Goal: Transaction & Acquisition: Purchase product/service

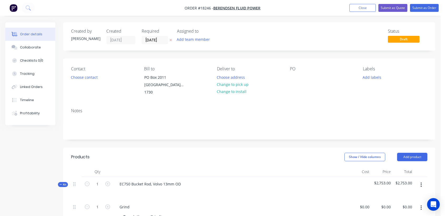
scroll to position [88, 0]
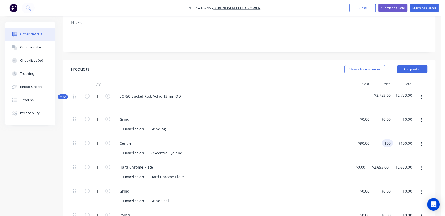
click at [380, 136] on div "100 100" at bounding box center [382, 148] width 21 height 24
type input "$120.00"
click at [327, 126] on div "Description Grinding" at bounding box center [230, 129] width 219 height 8
drag, startPoint x: 75, startPoint y: 137, endPoint x: 80, endPoint y: 115, distance: 22.6
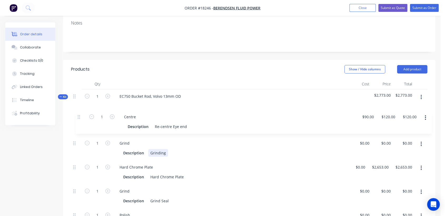
click at [80, 115] on div "1 Grind Description Grinding $0.00 $0.00 $0.00 $0.00 $0.00 $0.00 1 Centre Descr…" at bounding box center [249, 184] width 356 height 144
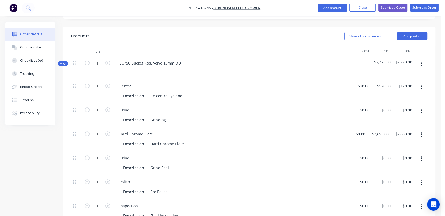
scroll to position [146, 0]
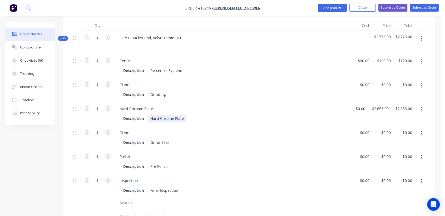
click at [184, 115] on div "Hard Chrome Plate" at bounding box center [167, 119] width 38 height 8
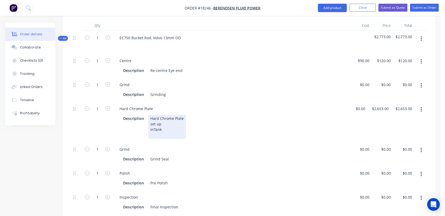
click at [153, 123] on div "Hard Chrome Plate set up inTank" at bounding box center [167, 127] width 38 height 24
click at [153, 128] on div "Hard Chrome Plate set up in Tank" at bounding box center [167, 127] width 38 height 24
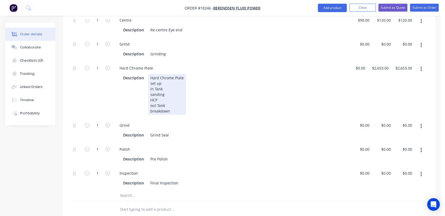
scroll to position [205, 0]
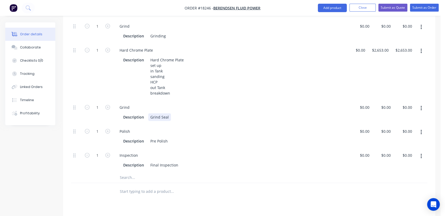
click at [167, 113] on div "Grind Seal" at bounding box center [159, 117] width 23 height 8
click at [156, 137] on div "Pre Polish" at bounding box center [159, 141] width 22 height 8
click at [172, 137] on div "Description Final Polish" at bounding box center [230, 141] width 219 height 8
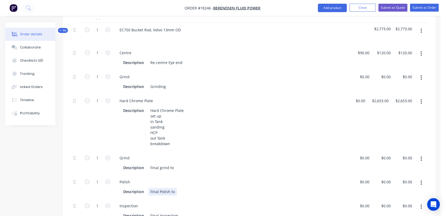
scroll to position [146, 0]
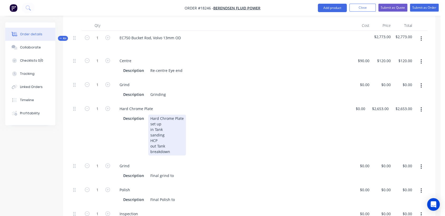
click at [166, 133] on div "Hard Chrome Plate set up in Tank sanding HCP out Tank breakdown" at bounding box center [167, 135] width 38 height 41
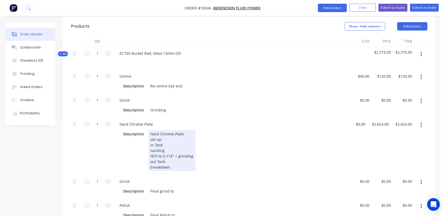
scroll to position [117, 0]
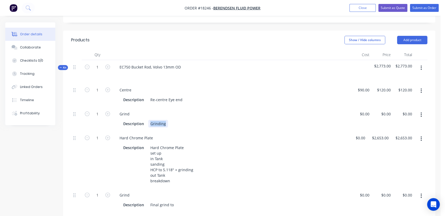
drag, startPoint x: 166, startPoint y: 118, endPoint x: 150, endPoint y: 118, distance: 16.1
click at [150, 120] on div "Grinding" at bounding box center [158, 124] width 20 height 8
click at [198, 86] on div "Centre" at bounding box center [231, 90] width 233 height 8
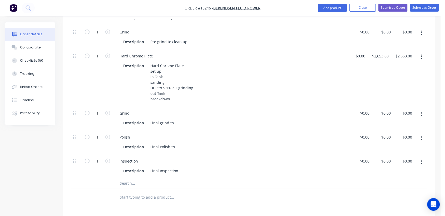
scroll to position [205, 0]
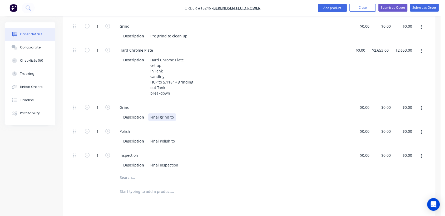
click at [178, 113] on div "Description Final grind to" at bounding box center [230, 117] width 219 height 8
click at [178, 137] on div "Description Final Polish to" at bounding box center [230, 141] width 219 height 8
click at [199, 160] on div "Description Final Inspection" at bounding box center [231, 164] width 233 height 9
click at [359, 9] on button "Close" at bounding box center [362, 8] width 26 height 8
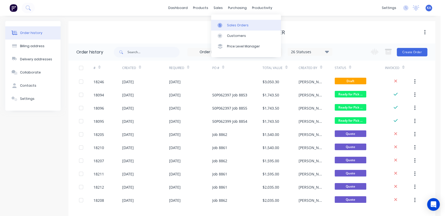
click at [233, 24] on div "Sales Orders" at bounding box center [238, 25] width 22 height 5
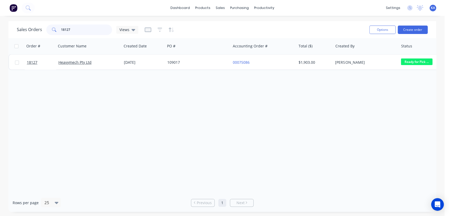
click at [73, 28] on input "18127" at bounding box center [86, 29] width 51 height 11
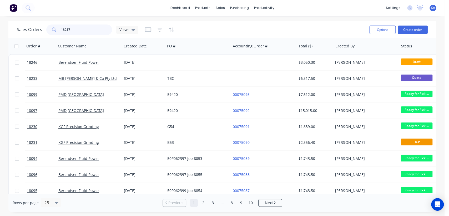
type input "18217"
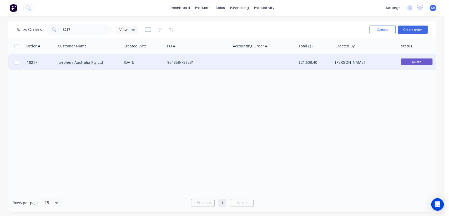
click at [301, 61] on div "$21,608.40" at bounding box center [314, 62] width 31 height 5
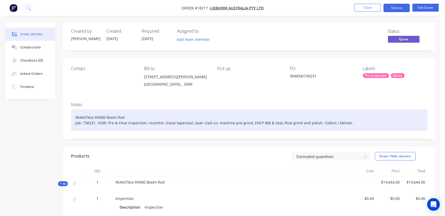
click at [151, 122] on div "9644376sx R9400 Boom Rod Job: 736531. SOW: Pre & Final inspection, recentre, ch…" at bounding box center [249, 120] width 356 height 22
click at [150, 123] on div "9644376sx R9400 Boom Rod Job: 736531. SOW: Pre & Final inspection, recentre, ch…" at bounding box center [249, 120] width 356 height 22
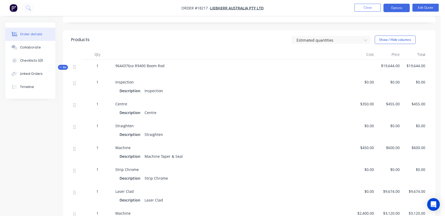
scroll to position [117, 0]
click at [156, 112] on div "Centre" at bounding box center [150, 112] width 16 height 8
click at [423, 7] on button "Edit Quote" at bounding box center [425, 8] width 26 height 8
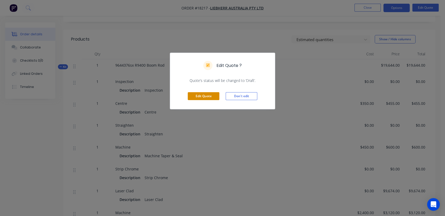
click at [200, 94] on button "Edit Quote" at bounding box center [204, 96] width 32 height 8
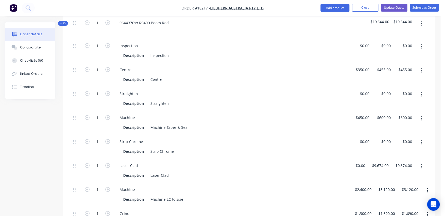
scroll to position [175, 0]
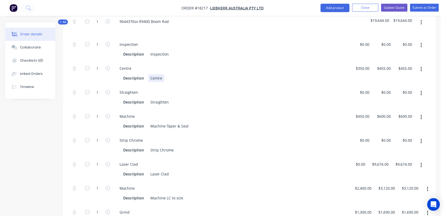
click at [162, 74] on div "Centre" at bounding box center [156, 78] width 16 height 8
click at [421, 90] on icon "button" at bounding box center [421, 93] width 1 height 6
click at [393, 124] on div "Delete" at bounding box center [402, 128] width 41 height 8
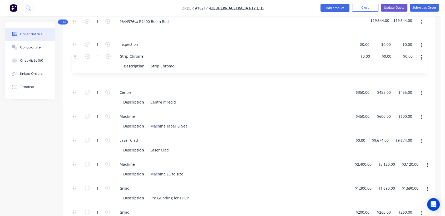
drag, startPoint x: 73, startPoint y: 103, endPoint x: 73, endPoint y: 55, distance: 48.4
click at [73, 55] on div "1 Inspection Description Inspection $0.00 $0.00 $0.00 $0.00 $0.00 $0.00 1 Centr…" at bounding box center [249, 169] width 356 height 264
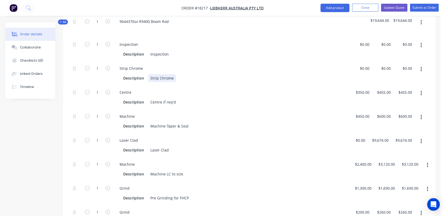
click at [173, 74] on div "Strip Chrome" at bounding box center [162, 78] width 28 height 8
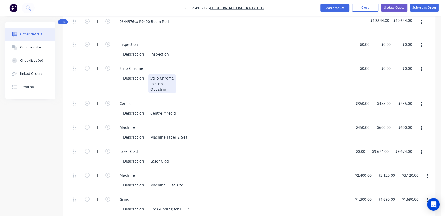
click at [170, 74] on div "Strip Chrome In strip Out strip" at bounding box center [162, 83] width 28 height 19
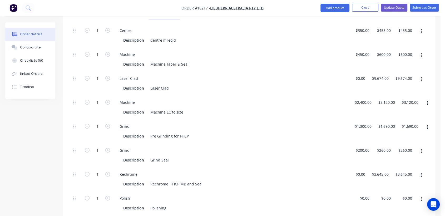
scroll to position [263, 0]
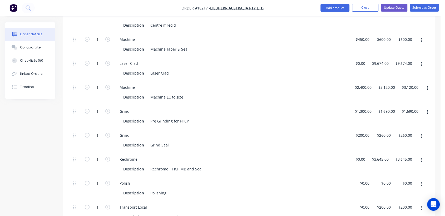
click at [421, 181] on icon "button" at bounding box center [421, 184] width 1 height 6
click at [389, 194] on div "Duplicate" at bounding box center [402, 198] width 41 height 8
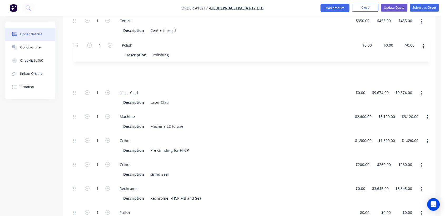
scroll to position [257, 0]
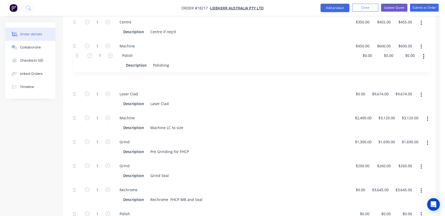
drag, startPoint x: 75, startPoint y: 190, endPoint x: 78, endPoint y: 55, distance: 134.3
click at [78, 55] on div "1 Inspection Description Inspection $0.00 $0.00 $0.00 $0.00 $0.00 $0.00 1 Strip…" at bounding box center [249, 105] width 356 height 299
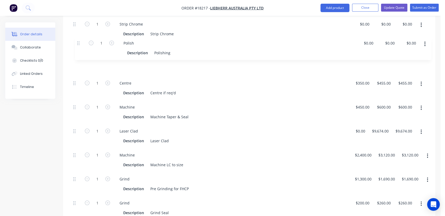
scroll to position [217, 0]
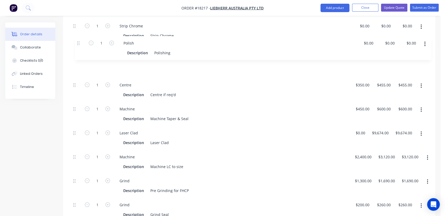
drag, startPoint x: 73, startPoint y: 58, endPoint x: 78, endPoint y: 43, distance: 15.3
click at [78, 43] on div "1 Inspection Description Inspection $0.00 $0.00 $0.00 $0.00 $0.00 $0.00 1 Strip…" at bounding box center [249, 144] width 356 height 299
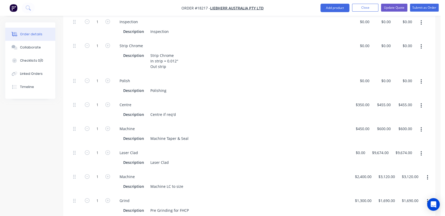
scroll to position [188, 0]
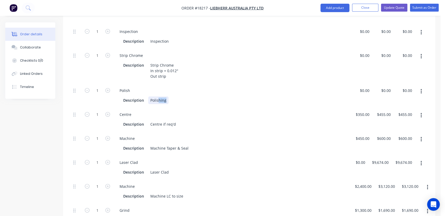
drag, startPoint x: 166, startPoint y: 87, endPoint x: 158, endPoint y: 86, distance: 7.9
click at [158, 96] on div "Polishing" at bounding box center [158, 100] width 20 height 8
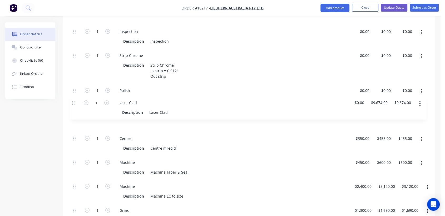
drag, startPoint x: 75, startPoint y: 149, endPoint x: 74, endPoint y: 101, distance: 47.7
click at [74, 101] on div "1 Inspection Description Inspection $0.00 $0.00 $0.00 $0.00 $0.00 $0.00 1 Strip…" at bounding box center [249, 173] width 356 height 299
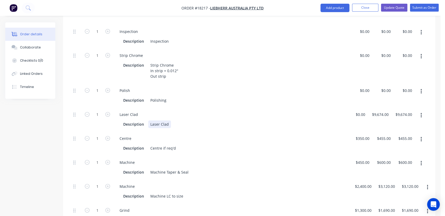
click at [167, 120] on div "Laser Clad" at bounding box center [159, 124] width 23 height 8
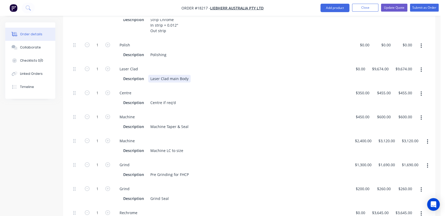
scroll to position [247, 0]
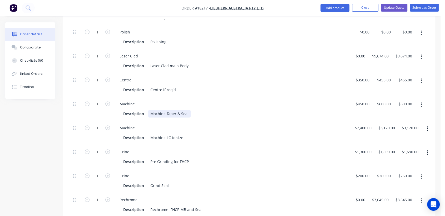
click at [175, 110] on div "Machine Taper & Seal" at bounding box center [169, 114] width 42 height 8
click at [201, 110] on div "Machine Taper to spec & Seal" at bounding box center [176, 114] width 57 height 8
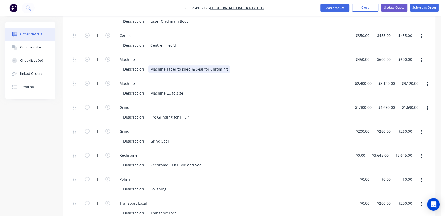
scroll to position [305, 0]
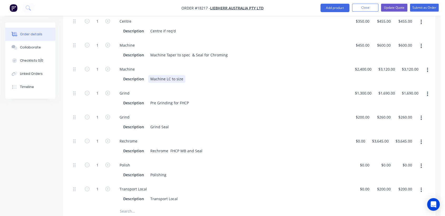
click at [181, 75] on div "Machine LC to size" at bounding box center [166, 79] width 37 height 8
click at [172, 99] on div "Pre Grinding for FHCP" at bounding box center [169, 103] width 43 height 8
click at [186, 123] on div "Description Grind Seal" at bounding box center [230, 127] width 219 height 8
click at [367, 86] on div "1 Grind Description Pre Grinding to 239.73mm for FHCP 1300 1300 $1,690.00 $1,69…" at bounding box center [249, 98] width 356 height 24
type input "$1,500.00"
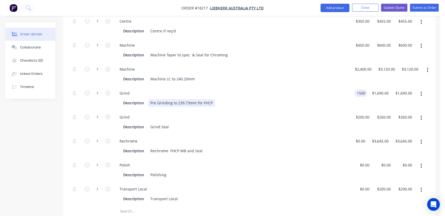
type input "$1,950.00"
click at [310, 99] on div "Description Pre Grinding to 239.73mm for FHCP" at bounding box center [230, 103] width 219 height 8
click at [386, 89] on input "1950" at bounding box center [387, 93] width 19 height 8
type input "$2,210.00"
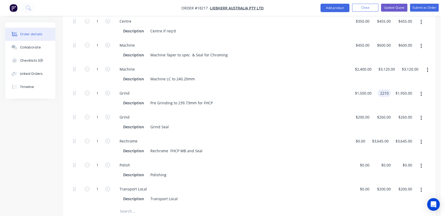
type input "$2,210.00"
click at [319, 110] on div "Grind Description Grind Seal" at bounding box center [231, 122] width 237 height 24
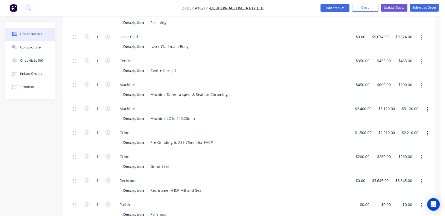
scroll to position [276, 0]
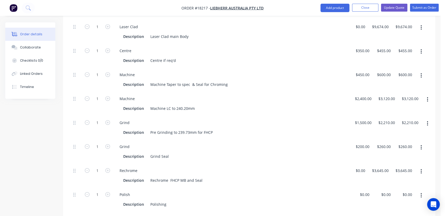
click at [421, 145] on icon "button" at bounding box center [421, 147] width 1 height 5
click at [395, 179] on div "Delete" at bounding box center [402, 183] width 41 height 8
click at [391, 116] on div "1 Grind Description Pre Grinding to 239.73mm for FHCP $1,500.00 $1,500.00 2210 …" at bounding box center [249, 128] width 356 height 24
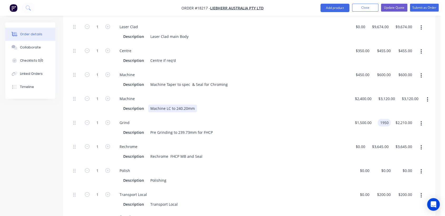
type input "$1,950.00"
click at [335, 92] on div "Machine Description Machine LC to 240.20mm" at bounding box center [231, 104] width 237 height 24
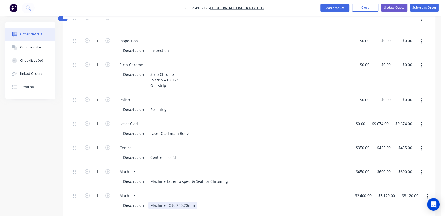
scroll to position [175, 0]
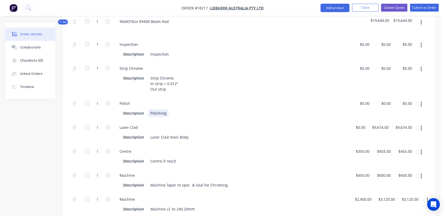
click at [168, 109] on div "Description Polishing" at bounding box center [230, 113] width 219 height 8
click at [219, 74] on div "Description Strip Chrome In strip = 0.012" Out strip" at bounding box center [230, 83] width 219 height 19
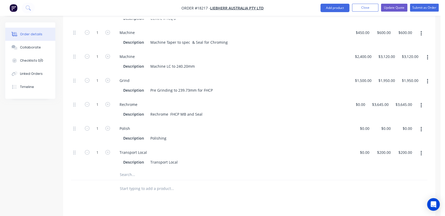
scroll to position [322, 0]
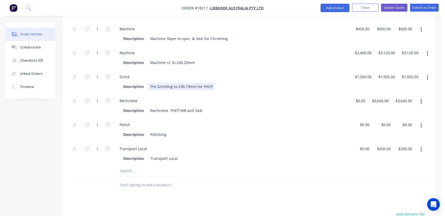
click at [157, 83] on div "Pre Grinding to 239.73mm for FHCP" at bounding box center [181, 87] width 67 height 8
click at [164, 83] on div "Grinding to 239.73mm for FHCP" at bounding box center [178, 87] width 60 height 8
click at [217, 121] on div "Polish" at bounding box center [231, 125] width 233 height 8
click at [170, 107] on div "Rechrome FHCP MB and Seal" at bounding box center [176, 111] width 56 height 8
click at [154, 107] on div "Rechrome FHCP MB and Seal" at bounding box center [176, 111] width 56 height 8
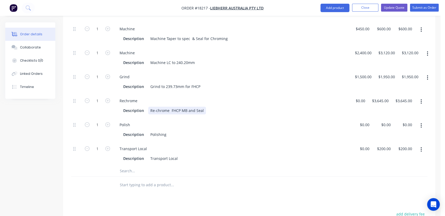
click at [171, 107] on div "Re-chrome FHCP MB and Seal" at bounding box center [177, 111] width 58 height 8
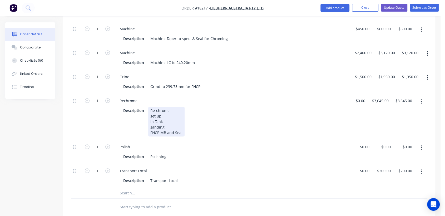
click at [165, 118] on div "Re-chrome set up in Tank sanding FHCP MB and Seal" at bounding box center [166, 122] width 36 height 30
click at [208, 119] on div "Re-chrome set up in Tank sanding FHCP MB to 9.447-0.003" and Seal" at bounding box center [180, 122] width 64 height 30
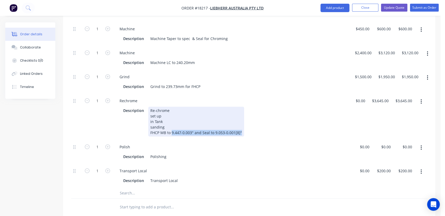
drag, startPoint x: 239, startPoint y: 117, endPoint x: 171, endPoint y: 122, distance: 68.1
click at [171, 122] on div "Re-chrome set up in Tank sanding FHCP MB to 9.447-0.003" and Seal to 9.053-0.00…" at bounding box center [196, 122] width 96 height 30
copy div "9.447-0.003" and Seal to 9.053-0.001[8]""
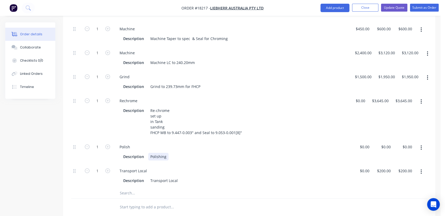
click at [167, 153] on div "Polishing" at bounding box center [158, 157] width 20 height 8
click at [161, 153] on div "Polish to 9.447-0.003" and Seal to 9.053-0.001[8]"" at bounding box center [193, 157] width 91 height 8
click at [254, 143] on div "Polish" at bounding box center [231, 147] width 233 height 8
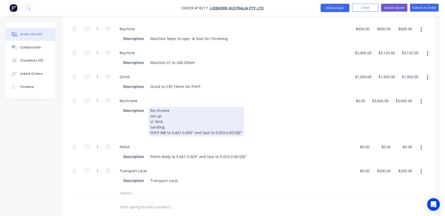
click at [240, 117] on div "Re-chrome set up in Tank sanding FHCP MB to 9.447-0.003" and Seal to 9.053-0.00…" at bounding box center [196, 122] width 96 height 30
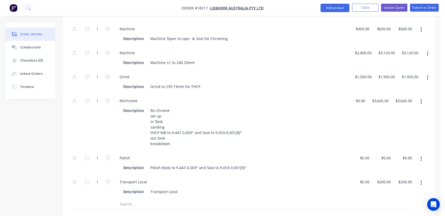
click at [215, 178] on div "Transport Local" at bounding box center [231, 182] width 233 height 8
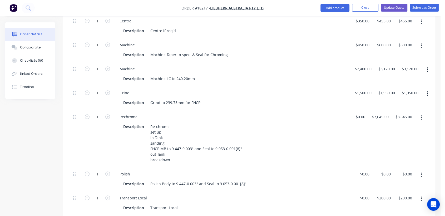
scroll to position [293, 0]
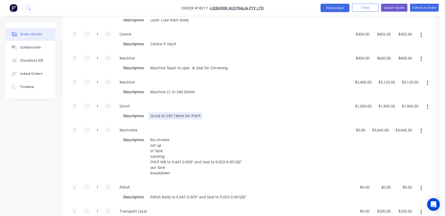
click at [161, 112] on div "Grind to 239.73mm for FHCP" at bounding box center [175, 116] width 54 height 8
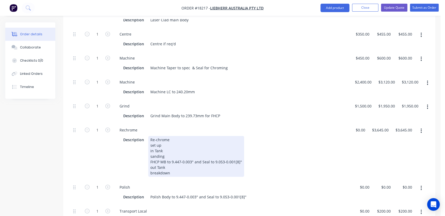
click at [189, 136] on div "Re-chrome set up in Tank sanding FHCP MB to 9.447-0.003" and Seal to 9.053-0.00…" at bounding box center [196, 156] width 96 height 41
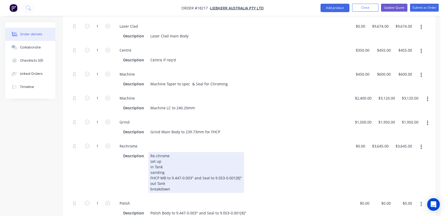
scroll to position [278, 0]
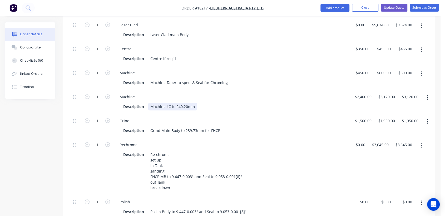
click at [259, 103] on div "Description Machine LC to 240.20mm" at bounding box center [230, 107] width 219 height 8
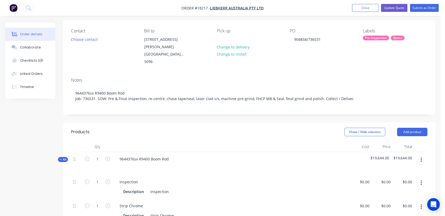
scroll to position [0, 0]
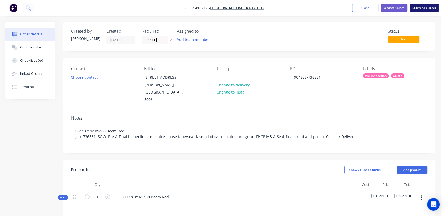
click at [413, 7] on button "Submit as Order" at bounding box center [424, 8] width 29 height 8
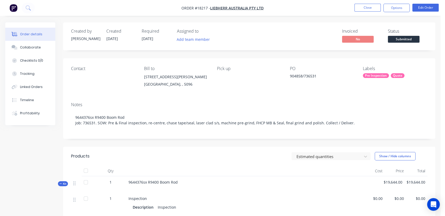
click at [381, 74] on div "Pre Inspection" at bounding box center [376, 75] width 26 height 5
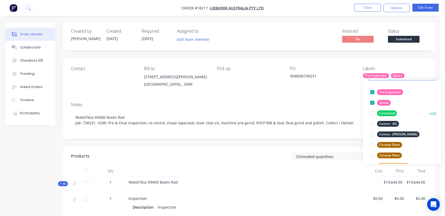
scroll to position [58, 0]
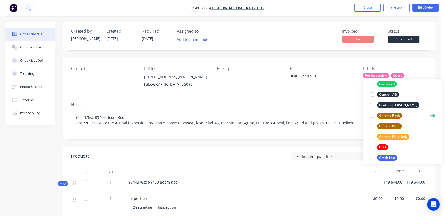
click at [371, 114] on div at bounding box center [372, 115] width 11 height 11
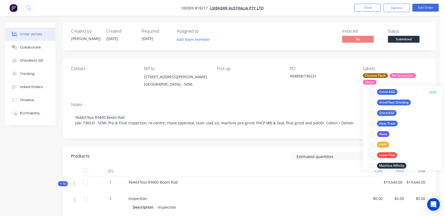
scroll to position [181, 0]
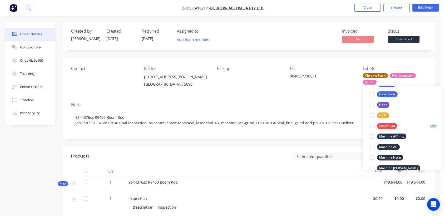
click at [372, 125] on div at bounding box center [372, 126] width 11 height 11
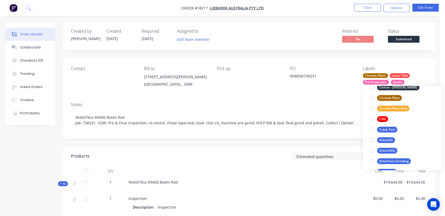
scroll to position [117, 0]
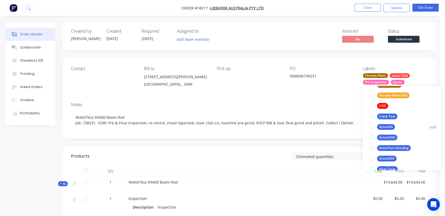
drag, startPoint x: 373, startPoint y: 126, endPoint x: 378, endPoint y: 125, distance: 5.2
click at [373, 127] on div at bounding box center [372, 127] width 11 height 11
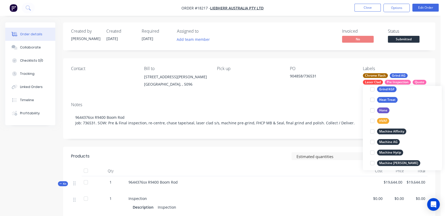
scroll to position [187, 0]
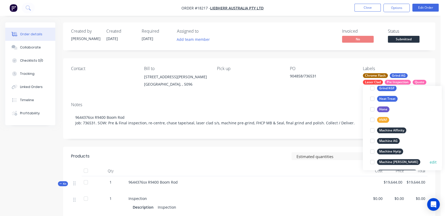
click at [396, 160] on div "Machine [PERSON_NAME]" at bounding box center [398, 162] width 43 height 6
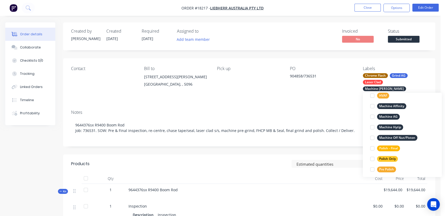
scroll to position [263, 0]
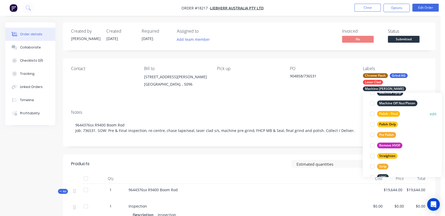
click at [390, 112] on div "Polish - Final" at bounding box center [388, 114] width 23 height 6
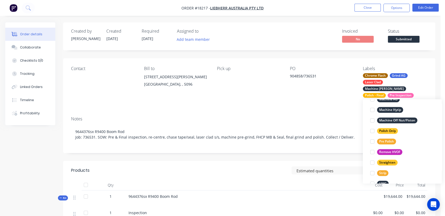
scroll to position [63, 0]
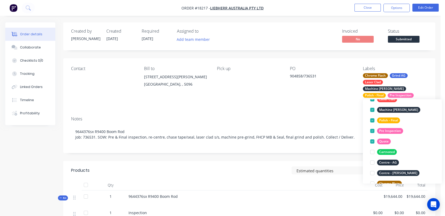
click at [318, 103] on div "Contact Bill to [STREET_ADDRESS][PERSON_NAME] Pick up PO 904858/736531 Labels C…" at bounding box center [249, 85] width 372 height 54
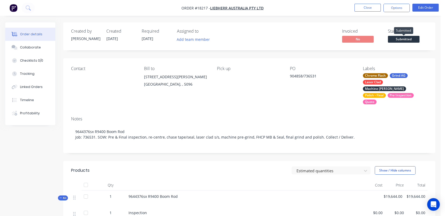
click at [402, 39] on span "Submitted" at bounding box center [404, 39] width 32 height 7
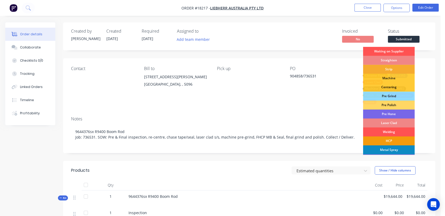
click at [388, 68] on div "Strip" at bounding box center [389, 69] width 52 height 9
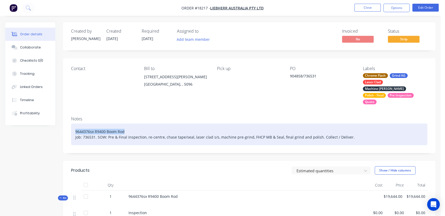
drag, startPoint x: 126, startPoint y: 125, endPoint x: 73, endPoint y: 123, distance: 52.7
click at [73, 123] on div "9644376sx R9400 Boom Rod Job: 736531. SOW: Pre & Final inspection, re-centre, c…" at bounding box center [249, 134] width 356 height 22
copy div "9644376sx R9400 Boom Rod"
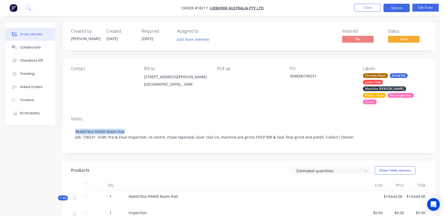
click at [400, 9] on button "Options" at bounding box center [396, 8] width 26 height 8
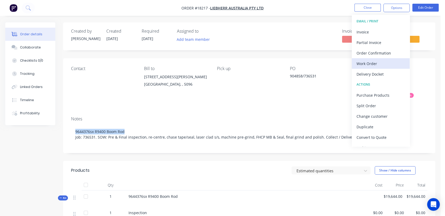
click at [381, 61] on div "Work Order" at bounding box center [381, 64] width 48 height 8
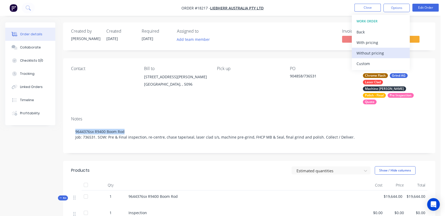
click at [380, 51] on div "Without pricing" at bounding box center [381, 53] width 48 height 8
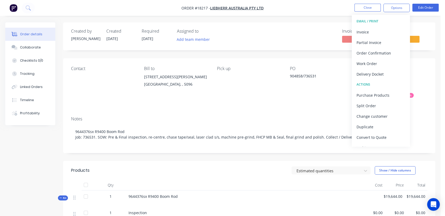
click at [153, 37] on span "[DATE]" at bounding box center [148, 38] width 12 height 5
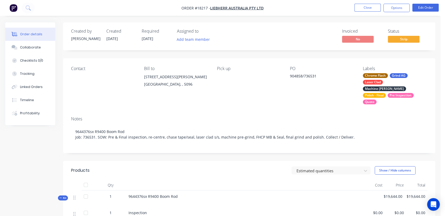
click at [153, 38] on span "[DATE]" at bounding box center [148, 38] width 12 height 5
click at [151, 38] on span "[DATE]" at bounding box center [148, 38] width 12 height 5
drag, startPoint x: 151, startPoint y: 38, endPoint x: 146, endPoint y: 37, distance: 5.5
click at [141, 41] on div "Created by [PERSON_NAME] Created [DATE] Required [DATE] Assigned to Add team me…" at bounding box center [150, 36] width 159 height 15
click at [157, 38] on div "Required [DATE]" at bounding box center [156, 36] width 29 height 15
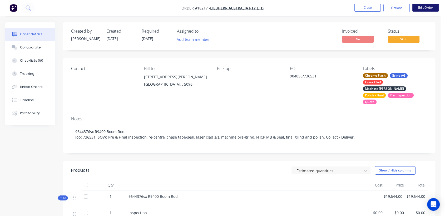
click at [420, 6] on button "Edit Order" at bounding box center [425, 8] width 26 height 8
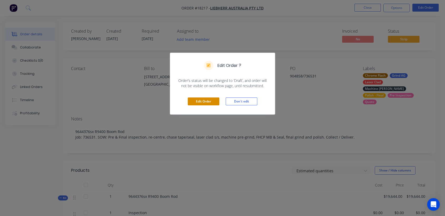
click at [206, 100] on button "Edit Order" at bounding box center [204, 101] width 32 height 8
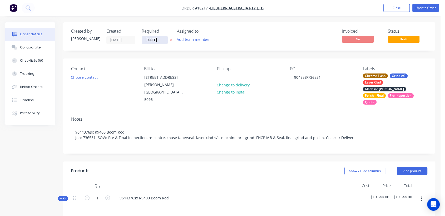
click at [159, 39] on input "[DATE]" at bounding box center [155, 40] width 26 height 8
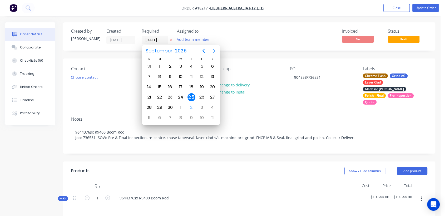
click at [215, 50] on icon "Next page" at bounding box center [214, 51] width 6 height 6
click at [149, 115] on div "30" at bounding box center [149, 118] width 8 height 8
type input "[DATE]"
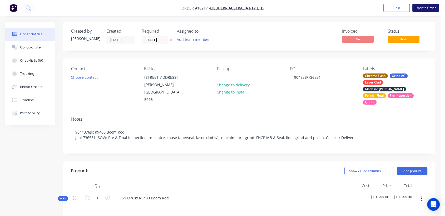
click at [423, 6] on button "Update Order" at bounding box center [425, 8] width 26 height 8
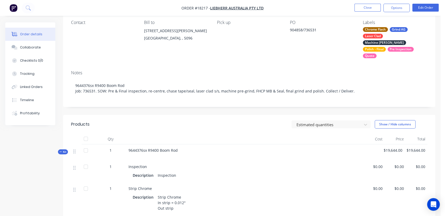
scroll to position [0, 0]
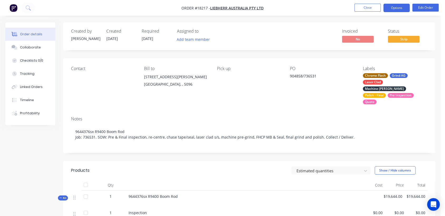
click at [393, 5] on button "Options" at bounding box center [396, 8] width 26 height 8
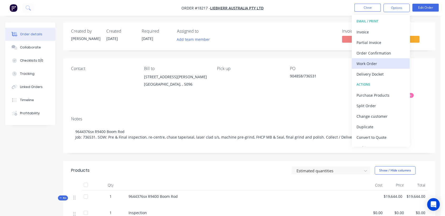
click at [370, 61] on div "Work Order" at bounding box center [381, 64] width 48 height 8
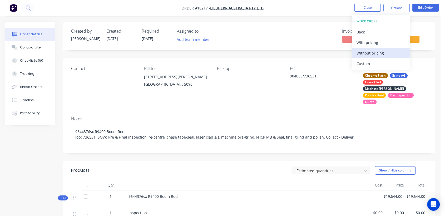
click at [369, 51] on div "Without pricing" at bounding box center [381, 53] width 48 height 8
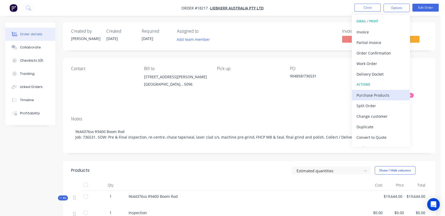
click at [376, 93] on div "Purchase Products" at bounding box center [381, 95] width 48 height 8
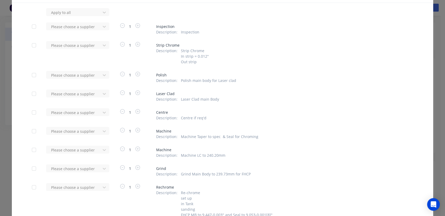
scroll to position [58, 0]
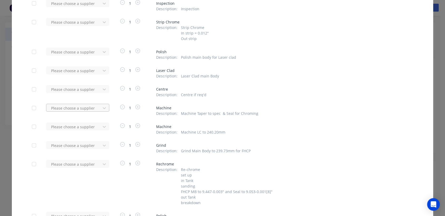
click at [82, 106] on div at bounding box center [74, 108] width 47 height 7
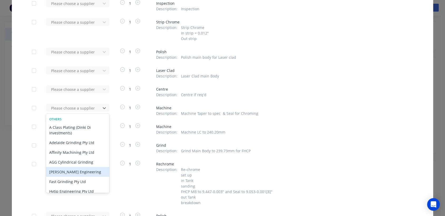
click at [78, 172] on div "[PERSON_NAME] Engineering" at bounding box center [77, 172] width 63 height 10
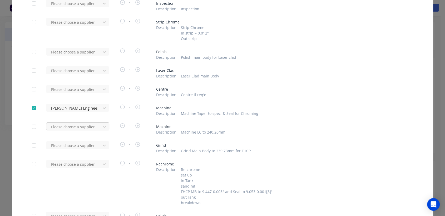
click at [70, 127] on div at bounding box center [74, 126] width 47 height 7
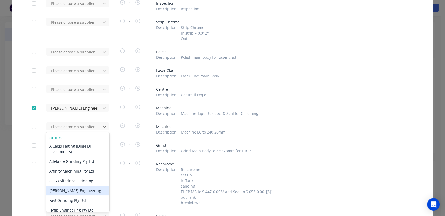
click at [76, 191] on div "[PERSON_NAME] Engineering" at bounding box center [77, 191] width 63 height 10
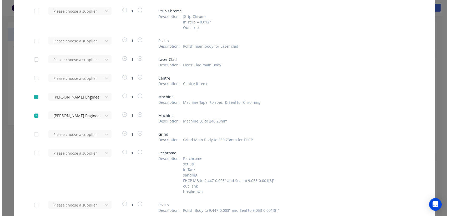
scroll to position [141, 0]
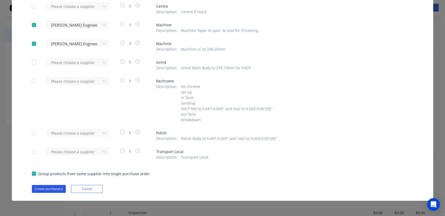
click at [39, 187] on button "Create purchase(s)" at bounding box center [49, 189] width 34 height 8
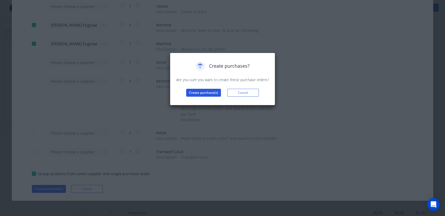
click at [202, 92] on button "Create purchase(s)" at bounding box center [203, 93] width 35 height 8
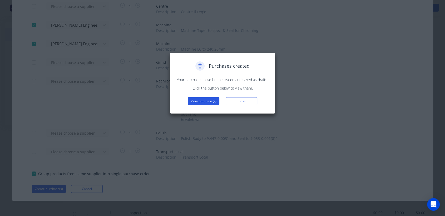
click at [195, 100] on button "View purchase(s)" at bounding box center [204, 101] width 32 height 8
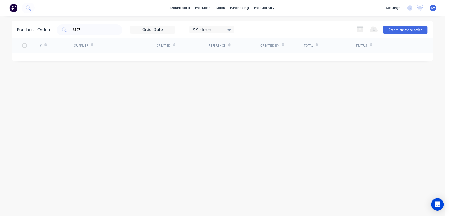
click at [309, 46] on div "Total" at bounding box center [308, 45] width 9 height 5
click at [407, 27] on button "Create purchase order" at bounding box center [405, 30] width 44 height 8
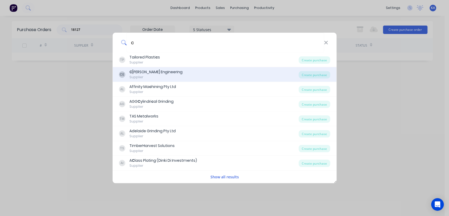
type input "c"
click at [190, 77] on div "[PERSON_NAME] [PERSON_NAME] Engineering Supplier" at bounding box center [209, 74] width 180 height 10
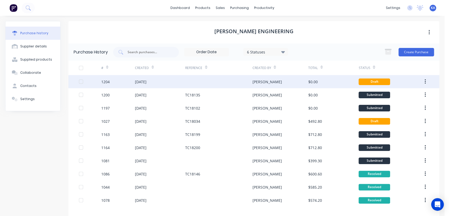
click at [147, 82] on div "[DATE]" at bounding box center [141, 82] width 12 height 6
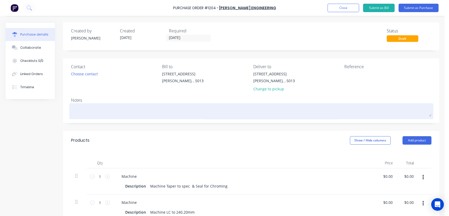
click at [85, 107] on textarea at bounding box center [251, 111] width 361 height 12
paste textarea "9644376sx R9400 Boom Rod"
type textarea "x"
type textarea "9644376sx R9400 Boom Rod"
type textarea "x"
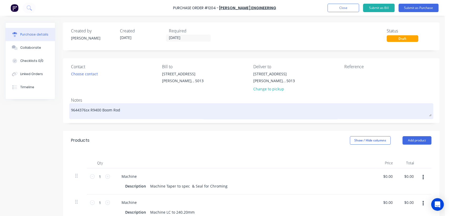
type textarea "9644376sx R9400 Boom Rod"
type textarea "x"
type textarea "9644376sx R9400 Boom Rod 7"
type textarea "x"
type textarea "9644376sx R9400 Boom Rod 73"
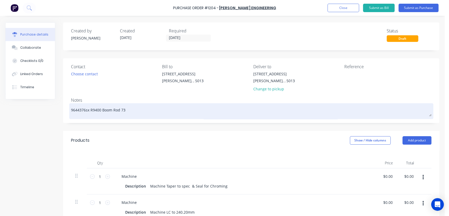
type textarea "x"
type textarea "9644376sx R9400 Boom Rod 736"
type textarea "x"
type textarea "9644376sx R9400 Boom Rod 7365"
type textarea "x"
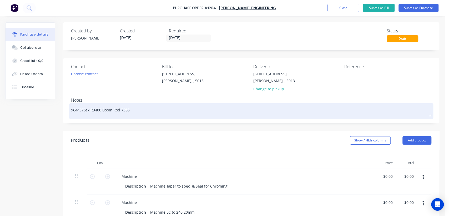
type textarea "9644376sx R9400 Boom Rod 73653"
type textarea "x"
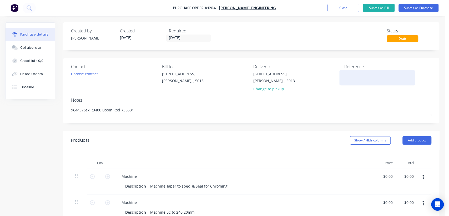
type textarea "9644376sx R9400 Boom Rod 736531"
type textarea "x"
type textarea "9644376sx R9400 Boom Rod 736531"
click at [345, 78] on textarea at bounding box center [378, 77] width 66 height 12
type textarea "TC1821"
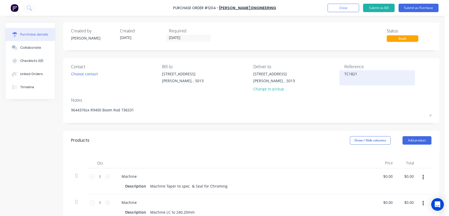
type textarea "x"
type textarea "TC18217"
type textarea "x"
type textarea "TC18217"
click at [420, 6] on button "Submit as Purchase" at bounding box center [419, 8] width 40 height 8
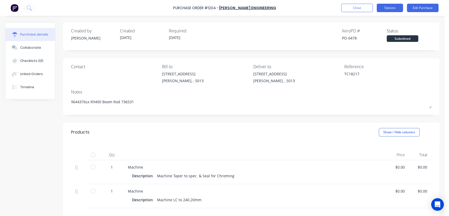
click at [389, 8] on button "Options" at bounding box center [390, 8] width 26 height 8
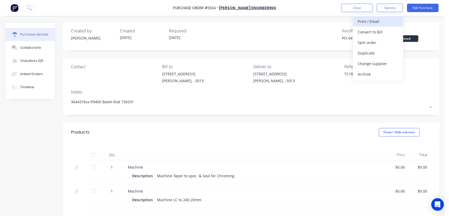
click at [373, 22] on div "Print / Email" at bounding box center [378, 22] width 41 height 8
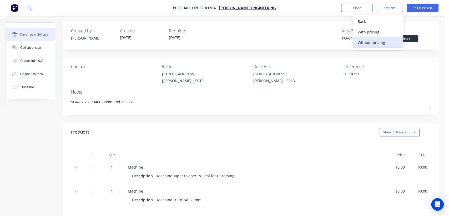
click at [380, 41] on div "Without pricing" at bounding box center [378, 43] width 41 height 8
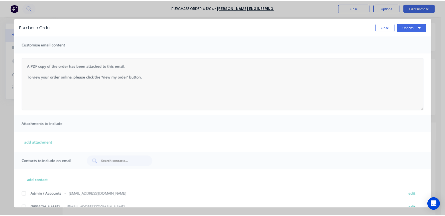
scroll to position [22, 0]
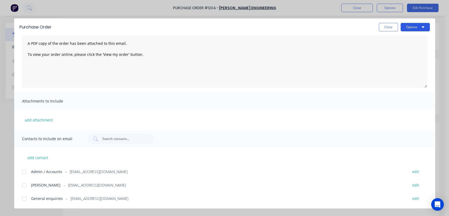
click at [418, 27] on button "Options" at bounding box center [415, 27] width 29 height 8
click at [393, 51] on div "Print" at bounding box center [405, 51] width 41 height 8
click at [386, 27] on button "Close" at bounding box center [388, 27] width 19 height 8
type textarea "x"
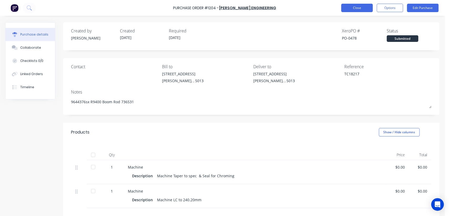
click at [350, 9] on button "Close" at bounding box center [358, 8] width 32 height 8
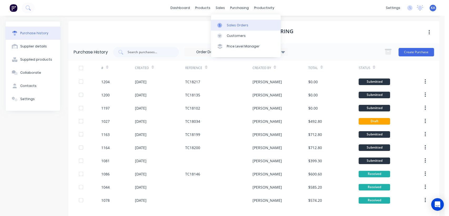
click at [232, 25] on div "Sales Orders" at bounding box center [238, 25] width 22 height 5
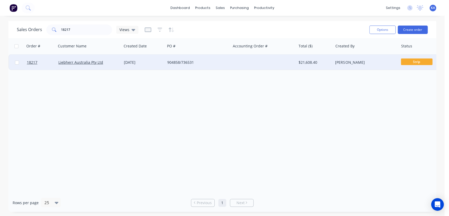
click at [304, 62] on div "$21,608.40" at bounding box center [314, 62] width 31 height 5
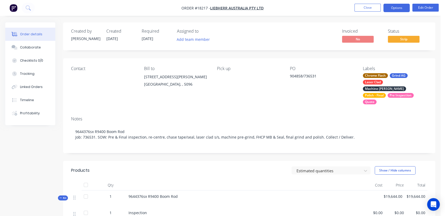
click at [392, 7] on button "Options" at bounding box center [396, 8] width 26 height 8
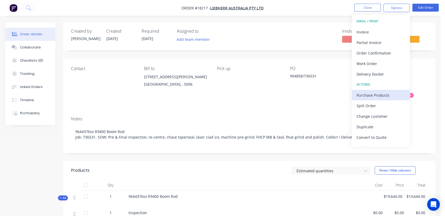
click at [380, 93] on div "Purchase Products" at bounding box center [381, 95] width 48 height 8
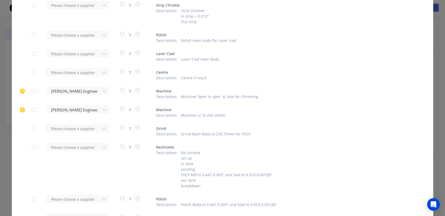
scroll to position [88, 0]
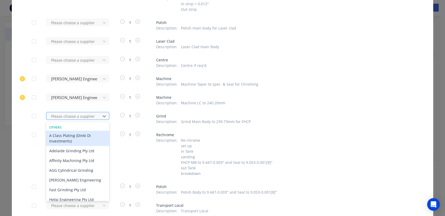
click at [58, 115] on div at bounding box center [74, 116] width 47 height 7
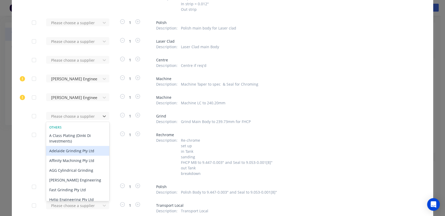
click at [60, 152] on div "Adelaide Grinding Pty Ltd" at bounding box center [77, 151] width 63 height 10
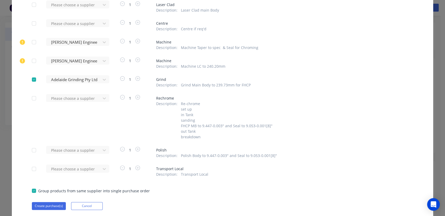
scroll to position [141, 0]
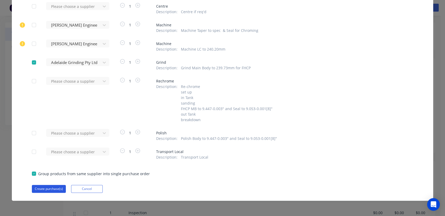
click at [46, 188] on button "Create purchase(s)" at bounding box center [49, 189] width 34 height 8
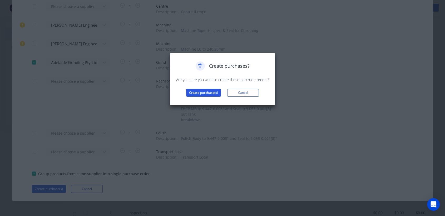
click at [207, 91] on button "Create purchase(s)" at bounding box center [203, 93] width 35 height 8
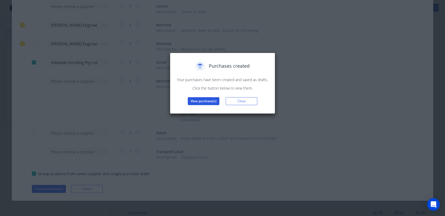
click at [202, 100] on button "View purchase(s)" at bounding box center [204, 101] width 32 height 8
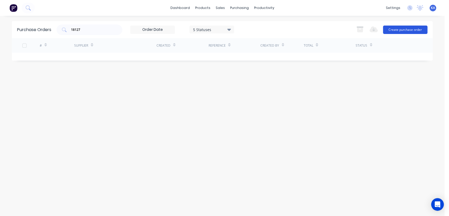
click at [390, 27] on button "Create purchase order" at bounding box center [405, 30] width 44 height 8
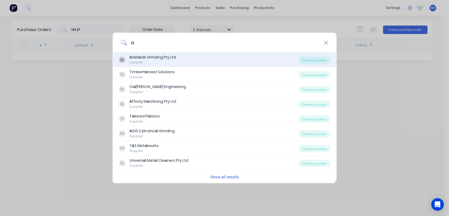
type input "a"
click at [156, 58] on div "A del a ide Grinding Pty Ltd" at bounding box center [153, 58] width 47 height 6
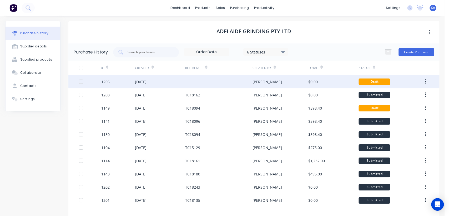
click at [257, 80] on div "[PERSON_NAME]" at bounding box center [267, 82] width 29 height 6
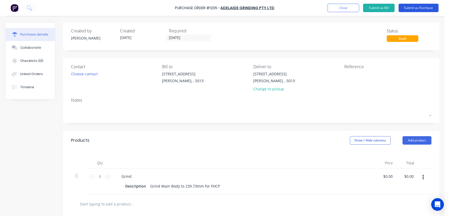
click at [416, 7] on button "Submit as Purchase" at bounding box center [419, 8] width 40 height 8
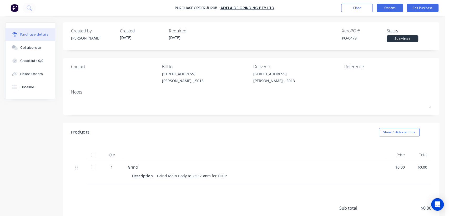
click at [394, 6] on button "Options" at bounding box center [390, 8] width 26 height 8
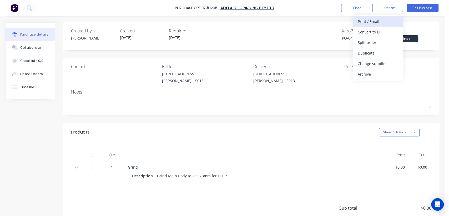
click at [378, 22] on div "Print / Email" at bounding box center [378, 22] width 41 height 8
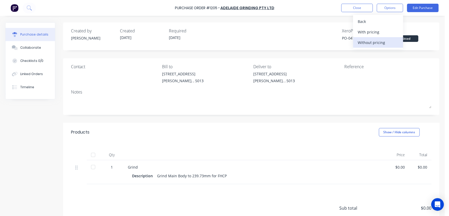
click at [382, 41] on div "Without pricing" at bounding box center [378, 43] width 41 height 8
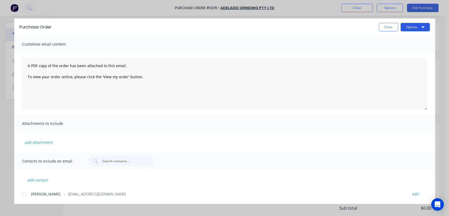
click at [414, 27] on button "Options" at bounding box center [415, 27] width 29 height 8
click at [392, 51] on div "Print" at bounding box center [405, 51] width 41 height 8
click at [410, 7] on div "Purchase Order Close Options Customise email content A PDF copy of the order ha…" at bounding box center [224, 108] width 449 height 216
click at [387, 28] on button "Close" at bounding box center [388, 27] width 19 height 8
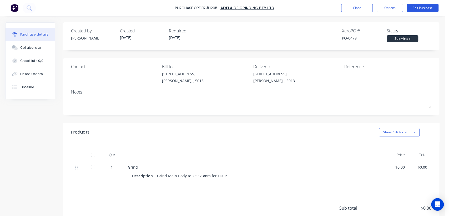
click at [419, 8] on button "Edit Purchase" at bounding box center [423, 8] width 32 height 8
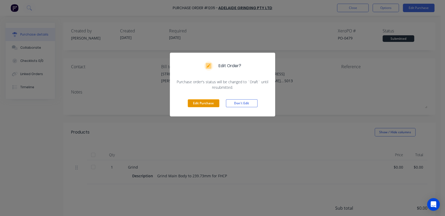
click at [198, 103] on button "Edit Purchase" at bounding box center [204, 103] width 32 height 8
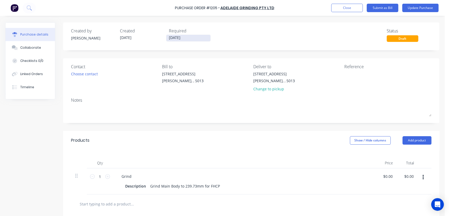
click at [184, 37] on input "[DATE]" at bounding box center [188, 38] width 44 height 7
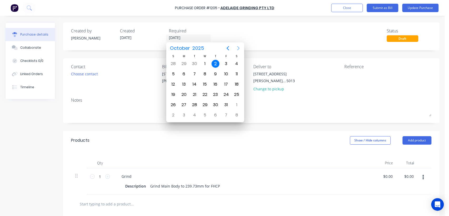
click at [238, 46] on icon "Next page" at bounding box center [238, 48] width 6 height 6
click at [216, 104] on div "27" at bounding box center [216, 105] width 8 height 8
type input "[DATE]"
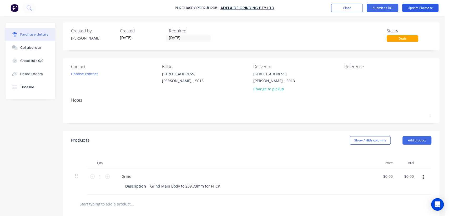
click at [413, 8] on button "Update Purchase" at bounding box center [421, 8] width 36 height 8
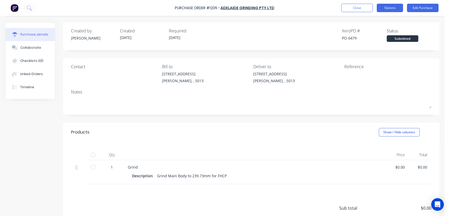
click at [377, 7] on button "Options" at bounding box center [390, 8] width 26 height 8
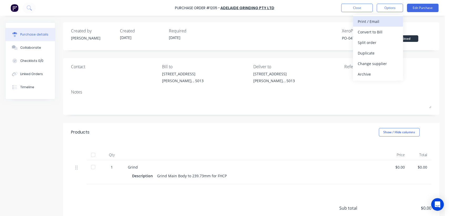
click at [376, 20] on div "Print / Email" at bounding box center [378, 22] width 41 height 8
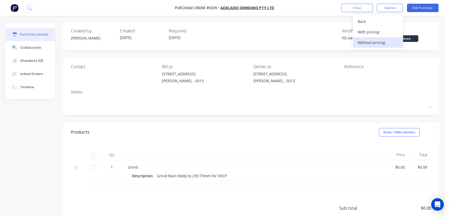
click at [383, 41] on div "Without pricing" at bounding box center [378, 43] width 41 height 8
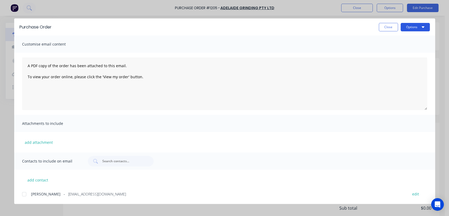
click at [411, 28] on button "Options" at bounding box center [415, 27] width 29 height 8
click at [391, 49] on div "Print" at bounding box center [405, 51] width 41 height 8
click at [386, 27] on button "Close" at bounding box center [388, 27] width 19 height 8
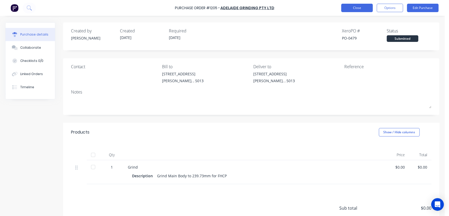
click at [355, 5] on button "Close" at bounding box center [358, 8] width 32 height 8
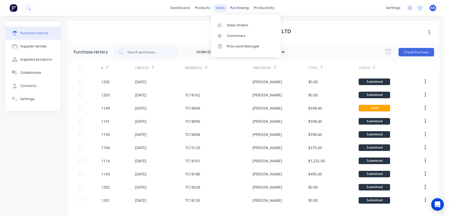
click at [217, 7] on div "sales" at bounding box center [220, 8] width 14 height 8
click at [244, 23] on div "Sales Orders" at bounding box center [238, 25] width 22 height 5
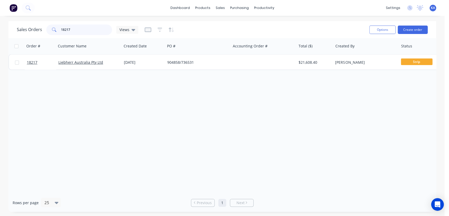
click at [72, 28] on input "18217" at bounding box center [86, 29] width 51 height 11
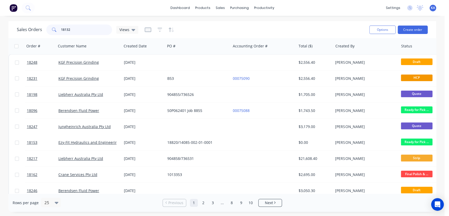
type input "18132"
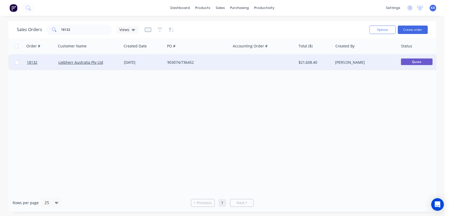
click at [300, 61] on div "$21,608.40" at bounding box center [314, 62] width 31 height 5
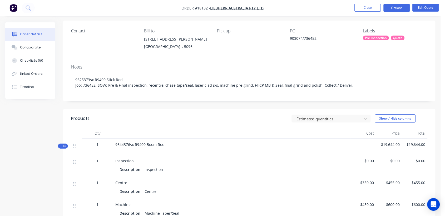
scroll to position [117, 0]
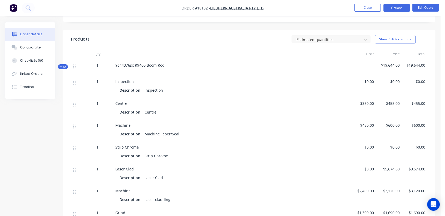
click at [164, 112] on div "Description Centre" at bounding box center [232, 112] width 224 height 8
click at [427, 6] on button "Edit Quote" at bounding box center [425, 8] width 26 height 8
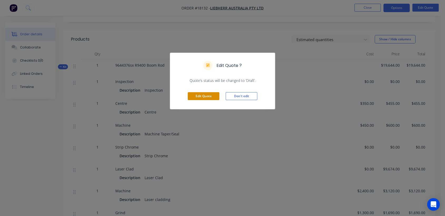
click at [203, 93] on button "Edit Quote" at bounding box center [204, 96] width 32 height 8
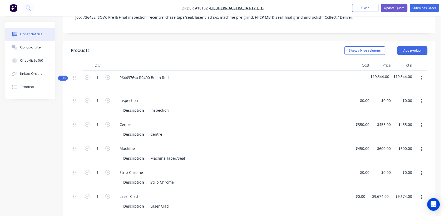
scroll to position [146, 0]
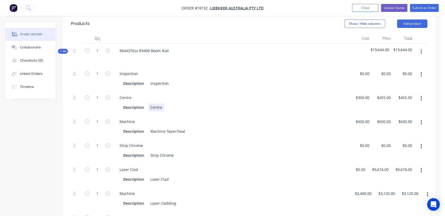
click at [163, 103] on div "Centre" at bounding box center [156, 107] width 16 height 8
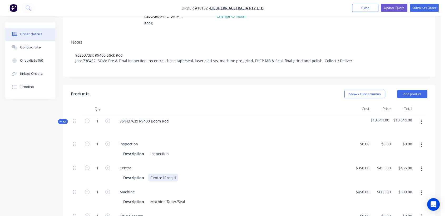
scroll to position [58, 0]
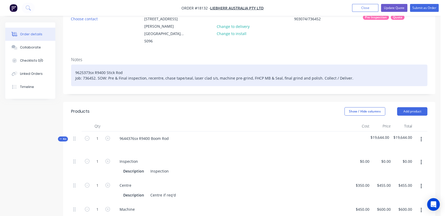
click at [135, 65] on div "9625373sx R9400 Stick Rod Job: 736452. SOW: Pre & Final inspection, recentre, c…" at bounding box center [249, 76] width 356 height 22
click at [151, 65] on div "9625373sx R9400 Stick Rod Job: 736452. SOW: Pre & Final inspection, recentre, c…" at bounding box center [249, 76] width 356 height 22
click at [138, 65] on div "9625373sx R9400 Stick Rod Job: 736452. SOW: Pre & Final inspection, re-centre, …" at bounding box center [249, 76] width 356 height 22
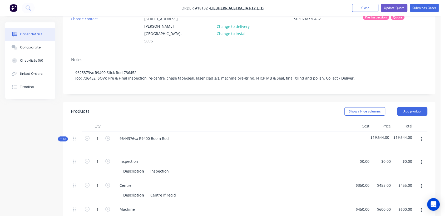
click at [188, 157] on div "Inspection" at bounding box center [231, 161] width 233 height 8
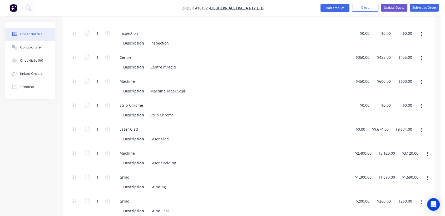
scroll to position [205, 0]
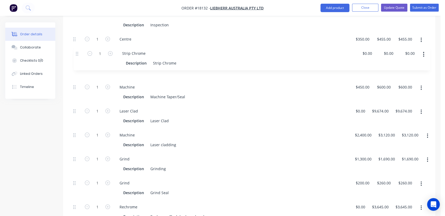
drag, startPoint x: 75, startPoint y: 73, endPoint x: 77, endPoint y: 51, distance: 22.0
click at [77, 51] on div "1 Inspection Description Inspection $0.00 $0.00 $0.00 $0.00 $0.00 $0.00 1 Centr…" at bounding box center [249, 140] width 356 height 264
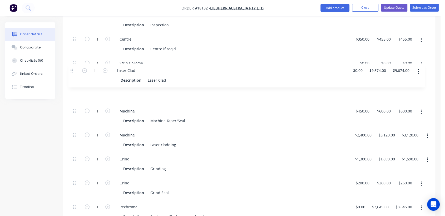
drag, startPoint x: 74, startPoint y: 96, endPoint x: 71, endPoint y: 68, distance: 28.6
click at [71, 68] on div "1 Inspection Description Inspection $0.00 $0.00 $0.00 $0.00 $0.00 $0.00 1 Centr…" at bounding box center [249, 140] width 356 height 264
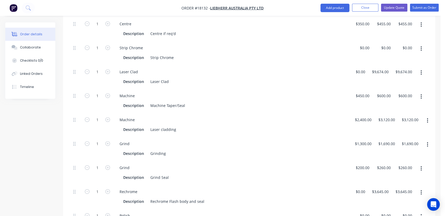
scroll to position [234, 0]
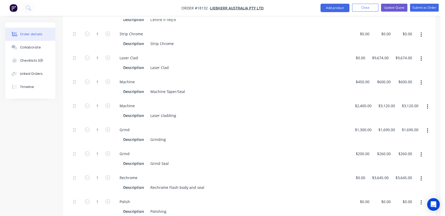
click at [421, 200] on icon "button" at bounding box center [421, 203] width 1 height 6
click at [392, 212] on div "Duplicate" at bounding box center [402, 216] width 41 height 8
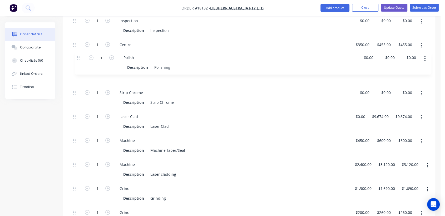
scroll to position [199, 0]
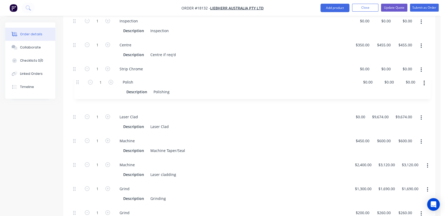
drag, startPoint x: 75, startPoint y: 205, endPoint x: 78, endPoint y: 79, distance: 125.9
click at [78, 79] on div "1 Inspection Description Inspection $0.00 $0.00 $0.00 $0.00 $0.00 $0.00 1 Centr…" at bounding box center [249, 158] width 356 height 288
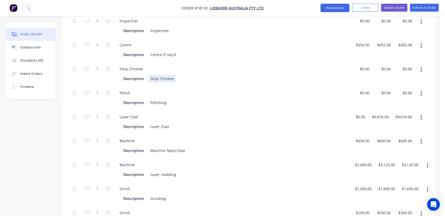
click at [175, 75] on div "Strip Chrome" at bounding box center [162, 79] width 28 height 8
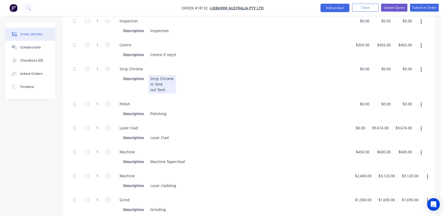
click at [169, 75] on div "Strip Chrome in Tank out Tank" at bounding box center [162, 84] width 28 height 19
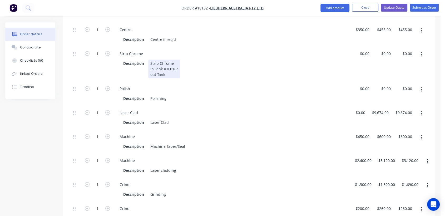
scroll to position [228, 0]
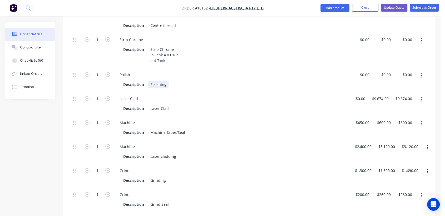
click at [165, 81] on div "Polishing" at bounding box center [158, 85] width 20 height 8
click at [150, 81] on div "Polish for Laser clad" at bounding box center [168, 85] width 40 height 8
click at [189, 81] on div "Description Polish for Laser clad" at bounding box center [230, 85] width 219 height 8
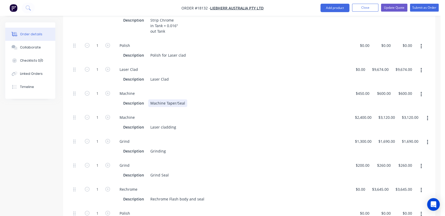
click at [175, 99] on div "Machine Taper/Seal" at bounding box center [167, 103] width 39 height 8
click at [201, 99] on div "Machine Taper to spec & Seal" at bounding box center [176, 103] width 56 height 8
click at [174, 75] on div "Description Laser Clad" at bounding box center [230, 79] width 219 height 8
click at [202, 66] on div "Laser Clad" at bounding box center [231, 70] width 233 height 8
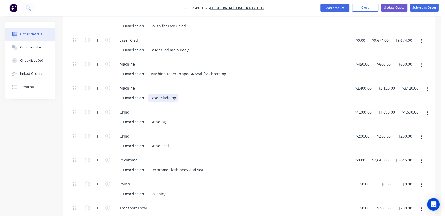
click at [150, 94] on div "Laser cladding" at bounding box center [163, 98] width 30 height 8
click at [190, 94] on div "machine Laser cladding" at bounding box center [171, 98] width 46 height 8
click at [365, 108] on input "1300" at bounding box center [363, 112] width 19 height 8
type input "$1,500.00"
type input "1950"
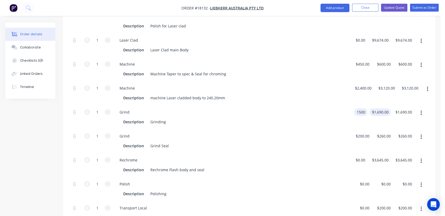
type input "$1,950.00"
click at [381, 108] on input "1950" at bounding box center [385, 112] width 11 height 8
type input "$2,210.00"
click at [322, 118] on div "Description Grinding" at bounding box center [230, 122] width 219 height 8
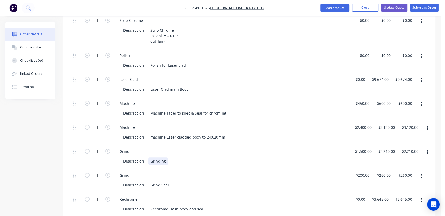
scroll to position [257, 0]
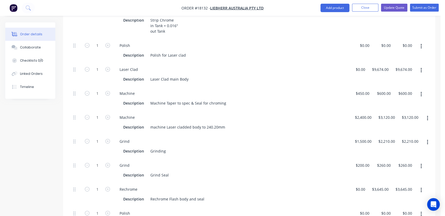
click at [421, 164] on icon "button" at bounding box center [421, 166] width 1 height 5
click at [396, 176] on div "Duplicate" at bounding box center [402, 180] width 41 height 8
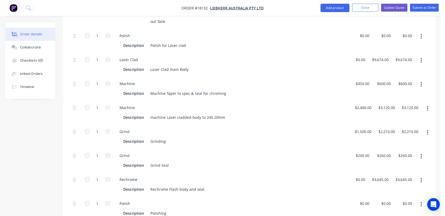
scroll to position [286, 0]
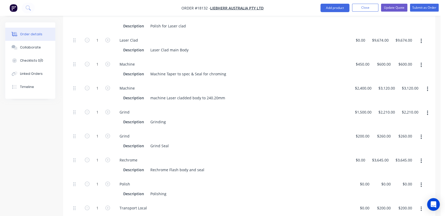
click at [421, 135] on icon "button" at bounding box center [421, 137] width 1 height 5
click at [394, 168] on div "Delete" at bounding box center [402, 172] width 41 height 8
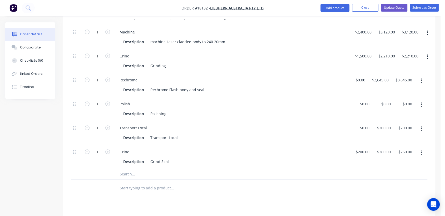
scroll to position [345, 0]
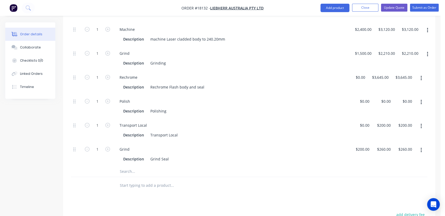
click at [421, 147] on icon "button" at bounding box center [421, 150] width 1 height 6
click at [393, 181] on div "Delete" at bounding box center [402, 185] width 41 height 8
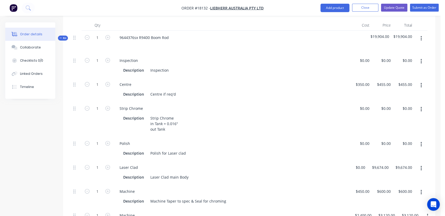
scroll to position [170, 0]
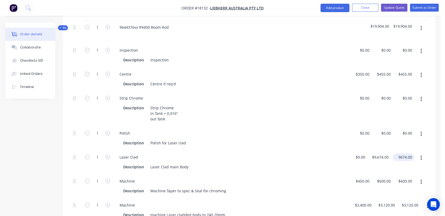
click at [407, 153] on input "9674.00" at bounding box center [404, 157] width 19 height 8
type input "$9,674.00"
click at [310, 104] on div "Description Strip Chrome in Tank = 0.016" out Tank" at bounding box center [230, 113] width 219 height 19
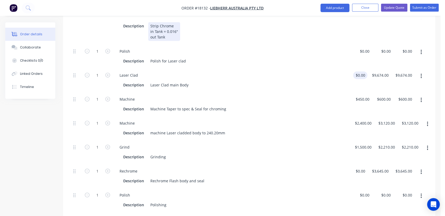
scroll to position [257, 0]
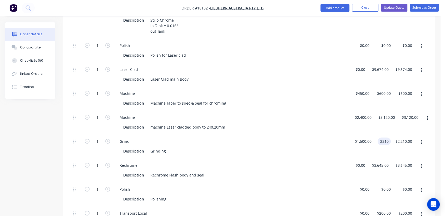
click at [387, 137] on input "2210" at bounding box center [385, 141] width 11 height 8
type input "$1,950.00"
click at [310, 110] on div "Machine Description machine Laser cladded body to 240.20mm" at bounding box center [231, 122] width 237 height 24
click at [165, 147] on div "Grinding" at bounding box center [158, 151] width 20 height 8
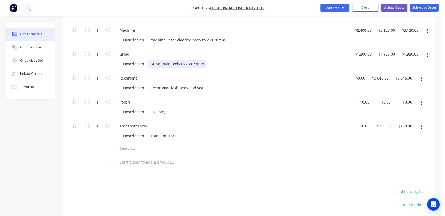
scroll to position [345, 0]
click at [234, 83] on div "Description Rechrome Flash body and seal" at bounding box center [230, 87] width 219 height 8
click at [169, 107] on div "Description Polishing" at bounding box center [230, 111] width 219 height 8
click at [154, 83] on div "Rechrome Flash body and seal" at bounding box center [177, 87] width 58 height 8
click at [169, 107] on div "Description Polishing" at bounding box center [230, 111] width 219 height 8
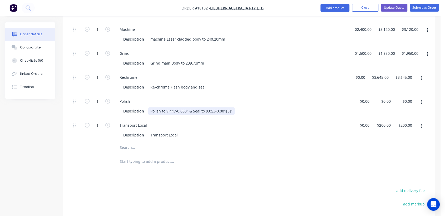
click at [161, 107] on div "Polish to 9.447-0.003" & Seal to 9.053-0.001[8]"" at bounding box center [191, 111] width 86 height 8
click at [238, 127] on div "Transport Local Description Transport Local" at bounding box center [231, 130] width 237 height 24
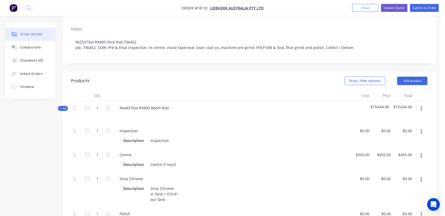
scroll to position [0, 0]
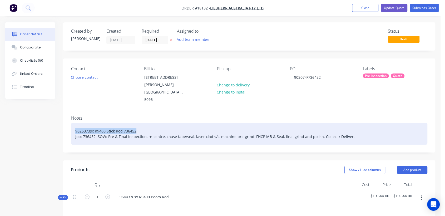
drag, startPoint x: 141, startPoint y: 116, endPoint x: 56, endPoint y: 114, distance: 84.3
copy div "9625373sx R9400 Stick Rod 736452"
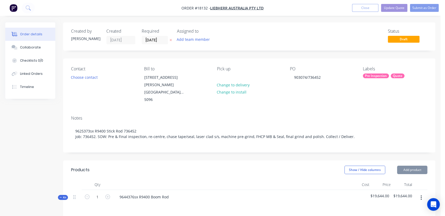
click at [373, 75] on div "Pre Inspection" at bounding box center [376, 75] width 26 height 5
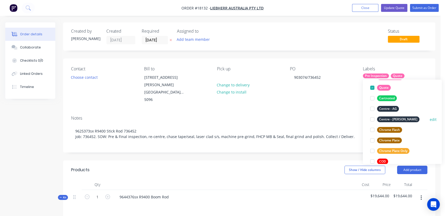
scroll to position [58, 0]
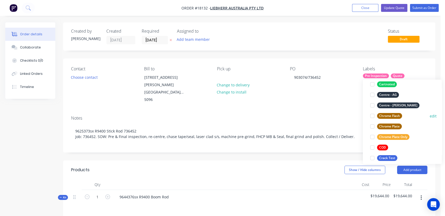
click at [372, 115] on div at bounding box center [372, 116] width 11 height 11
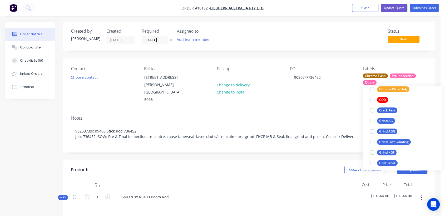
scroll to position [123, 0]
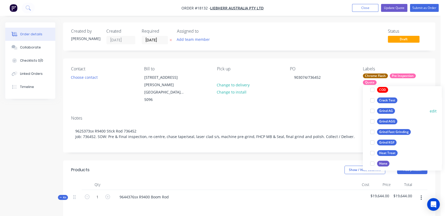
click at [373, 109] on div at bounding box center [372, 111] width 11 height 11
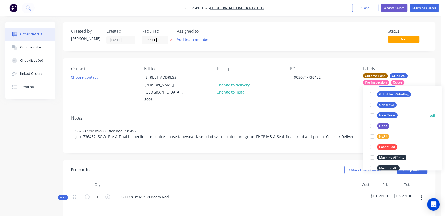
scroll to position [174, 0]
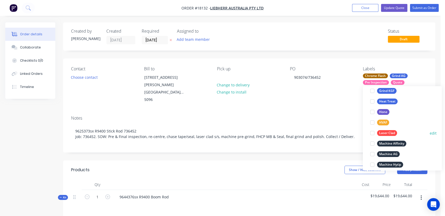
click at [391, 130] on div "Laser Clad" at bounding box center [387, 133] width 20 height 6
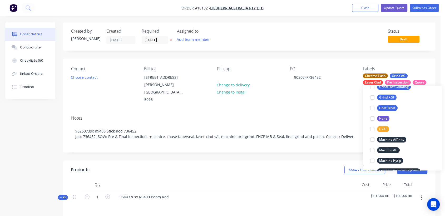
scroll to position [192, 0]
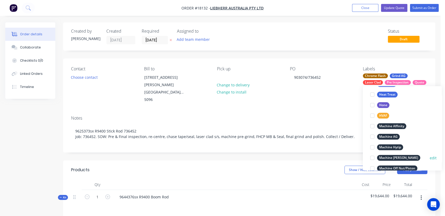
click at [397, 156] on div "Machine [PERSON_NAME]" at bounding box center [398, 158] width 43 height 6
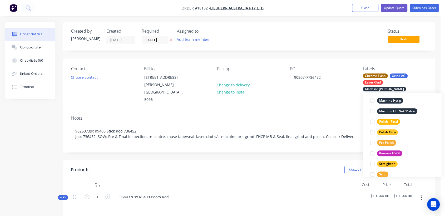
scroll to position [265, 0]
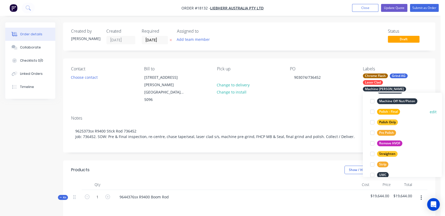
click at [391, 109] on div "Polish - Final" at bounding box center [388, 112] width 23 height 6
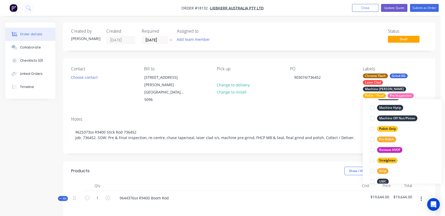
scroll to position [65, 0]
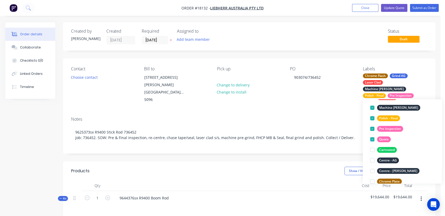
click at [323, 105] on div "Contact Choose contact [PERSON_NAME] to [STREET_ADDRESS][PERSON_NAME] Pick up C…" at bounding box center [249, 85] width 372 height 54
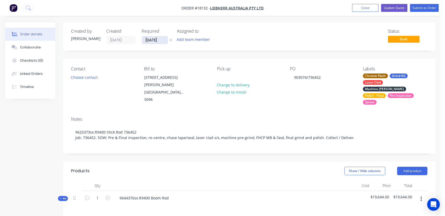
click at [161, 39] on input "[DATE]" at bounding box center [155, 40] width 26 height 8
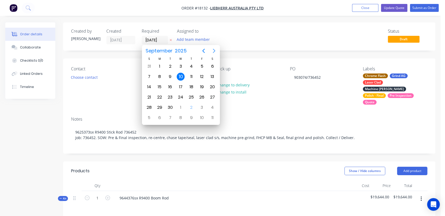
click at [216, 50] on icon "Next page" at bounding box center [214, 51] width 6 height 6
click at [150, 115] on div "30" at bounding box center [149, 118] width 8 height 8
type input "[DATE]"
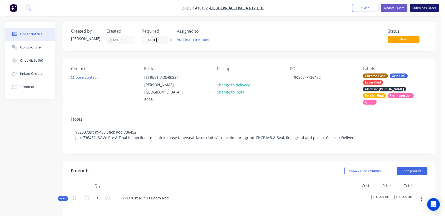
click at [421, 6] on button "Submit as Order" at bounding box center [424, 8] width 29 height 8
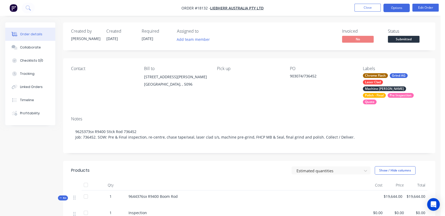
click at [396, 6] on button "Options" at bounding box center [396, 8] width 26 height 8
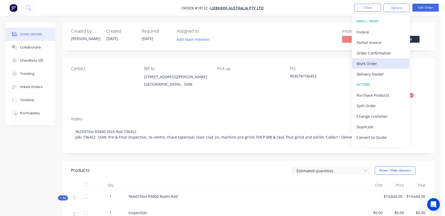
click at [365, 62] on div "Work Order" at bounding box center [381, 64] width 48 height 8
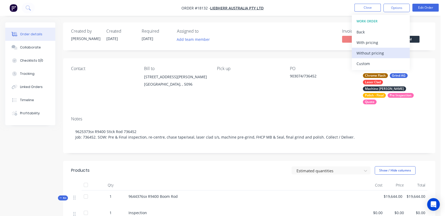
click at [367, 52] on div "Without pricing" at bounding box center [381, 53] width 48 height 8
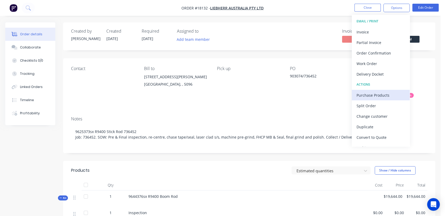
click at [382, 94] on div "Purchase Products" at bounding box center [381, 95] width 48 height 8
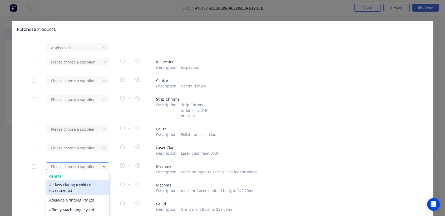
click at [88, 166] on div "11 results available. Use Up and Down to choose options, press Enter to select …" at bounding box center [75, 166] width 58 height 8
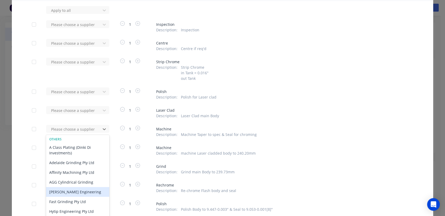
scroll to position [41, 0]
click at [76, 187] on div "[PERSON_NAME] Engineering" at bounding box center [77, 192] width 63 height 10
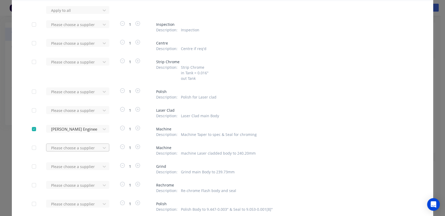
scroll to position [56, 0]
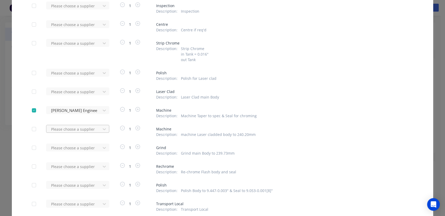
click at [81, 133] on div "Please choose a supplier" at bounding box center [75, 129] width 58 height 8
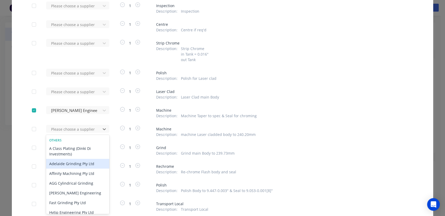
scroll to position [29, 0]
click at [83, 163] on div "[PERSON_NAME] Engineering" at bounding box center [77, 164] width 63 height 10
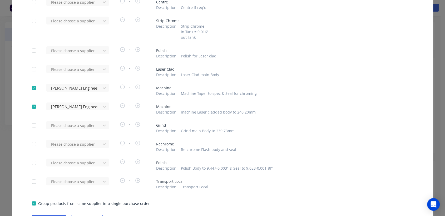
scroll to position [108, 0]
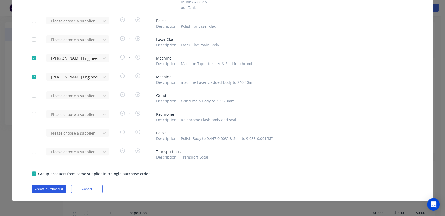
click at [58, 187] on button "Create purchase(s)" at bounding box center [49, 189] width 34 height 8
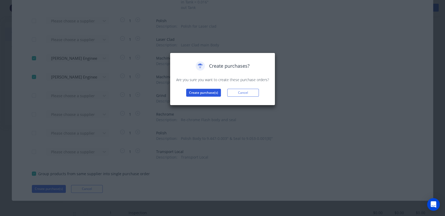
click at [211, 95] on button "Create purchase(s)" at bounding box center [203, 93] width 35 height 8
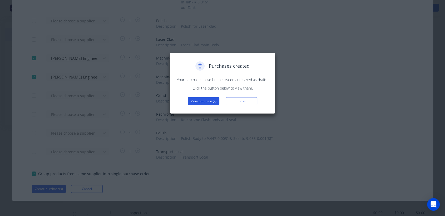
click at [210, 98] on button "View purchase(s)" at bounding box center [204, 101] width 32 height 8
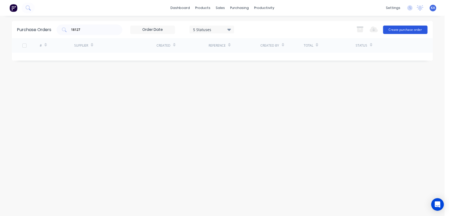
click at [416, 30] on button "Create purchase order" at bounding box center [405, 30] width 44 height 8
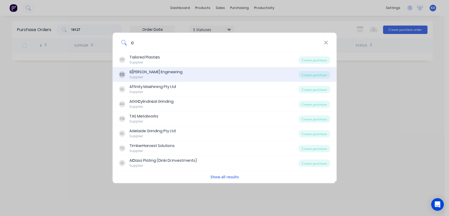
type input "c"
click at [170, 70] on div "C [PERSON_NAME] Engineering" at bounding box center [156, 72] width 53 height 6
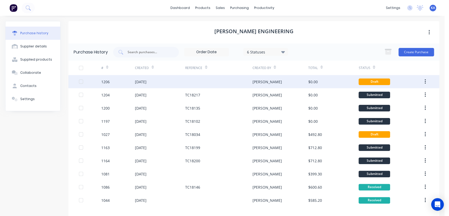
click at [155, 81] on div "[DATE]" at bounding box center [160, 81] width 50 height 13
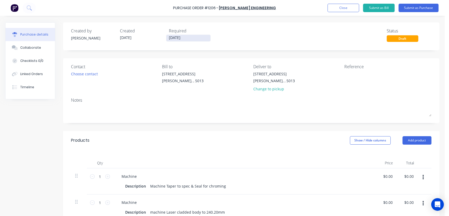
click at [189, 36] on input "[DATE]" at bounding box center [188, 38] width 44 height 7
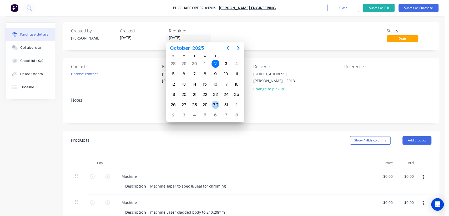
click at [215, 101] on div "30" at bounding box center [216, 105] width 8 height 8
type input "[DATE]"
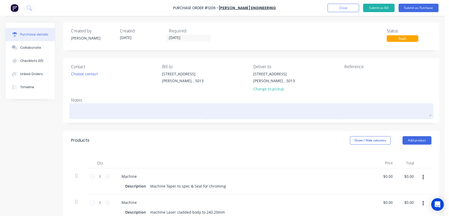
click at [88, 112] on textarea at bounding box center [251, 111] width 361 height 12
paste textarea "9625373sx R9400 Stick Rod 736452"
type textarea "x"
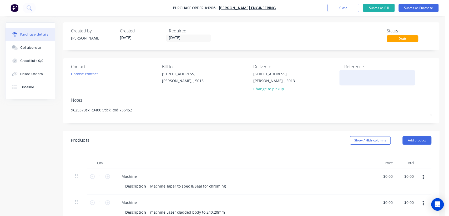
type textarea "9625373sx R9400 Stick Rod 736452"
type textarea "x"
type textarea "9625373sx R9400 Stick Rod 736452"
click at [350, 77] on textarea at bounding box center [378, 77] width 66 height 12
type textarea "TC18132"
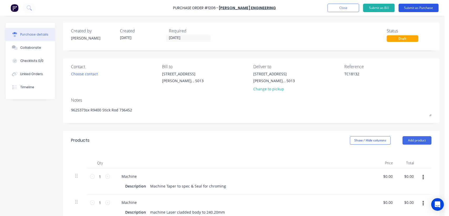
type textarea "x"
type textarea "TC18132"
click at [412, 9] on button "Submit as Purchase" at bounding box center [419, 8] width 40 height 8
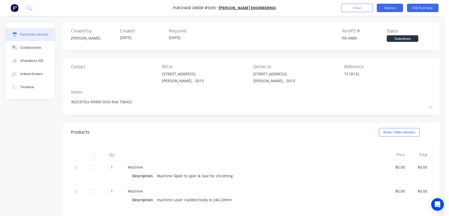
click at [389, 9] on button "Options" at bounding box center [390, 8] width 26 height 8
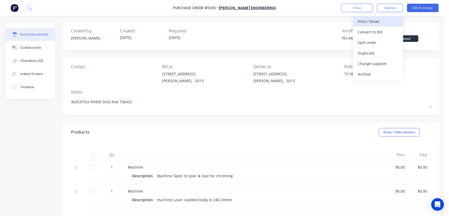
click at [377, 23] on div "Print / Email" at bounding box center [378, 22] width 41 height 8
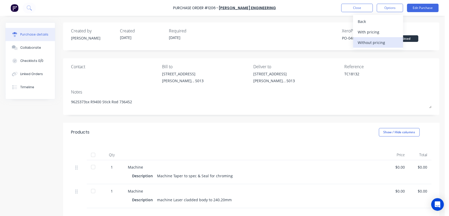
click at [383, 43] on div "Without pricing" at bounding box center [378, 43] width 41 height 8
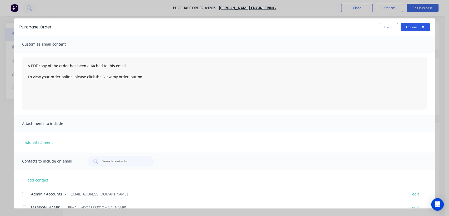
click at [409, 26] on button "Options" at bounding box center [415, 27] width 29 height 8
click at [391, 49] on div "Print" at bounding box center [405, 51] width 41 height 8
click at [391, 28] on button "Close" at bounding box center [388, 27] width 19 height 8
type textarea "x"
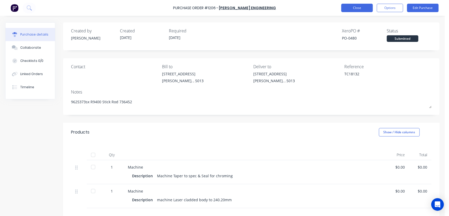
click at [359, 7] on button "Close" at bounding box center [358, 8] width 32 height 8
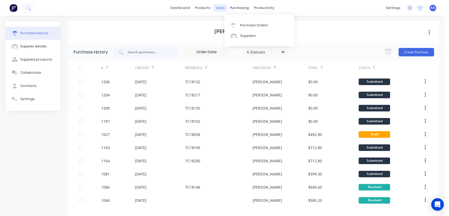
click at [218, 8] on div "sales" at bounding box center [220, 8] width 14 height 8
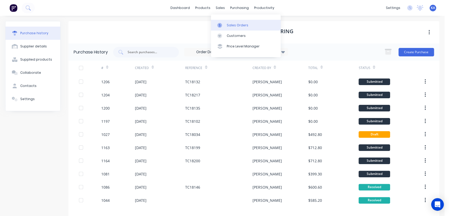
click at [230, 25] on div "Sales Orders" at bounding box center [238, 25] width 22 height 5
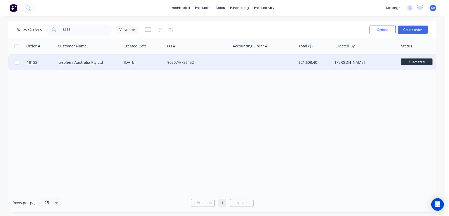
click at [355, 61] on div "[PERSON_NAME]" at bounding box center [364, 62] width 58 height 5
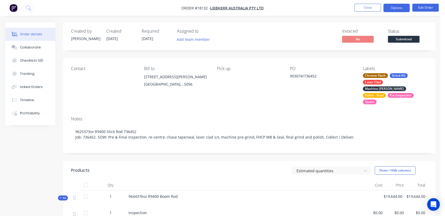
click at [400, 6] on button "Options" at bounding box center [396, 8] width 26 height 8
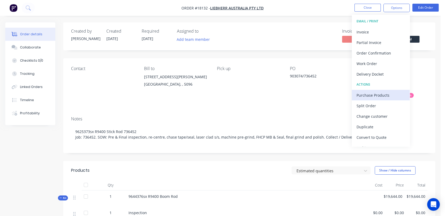
click at [386, 95] on div "Purchase Products" at bounding box center [381, 95] width 48 height 8
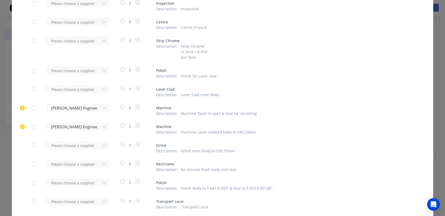
scroll to position [88, 0]
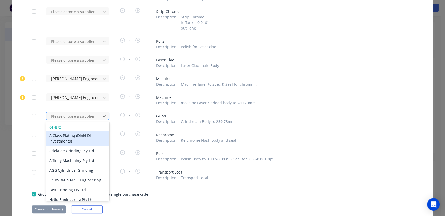
click at [61, 116] on div at bounding box center [74, 116] width 47 height 7
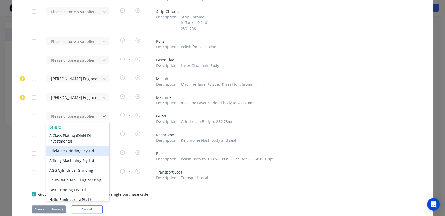
click at [57, 151] on div "Adelaide Grinding Pty Ltd" at bounding box center [77, 151] width 63 height 10
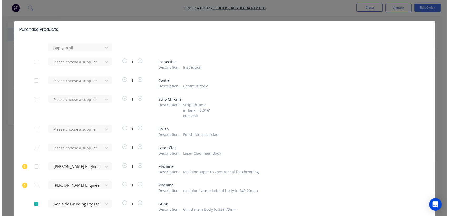
scroll to position [108, 0]
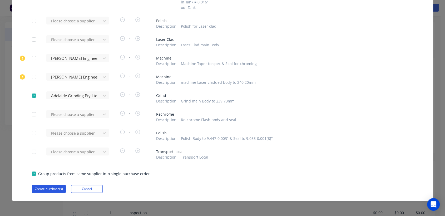
click at [44, 190] on button "Create purchase(s)" at bounding box center [49, 189] width 34 height 8
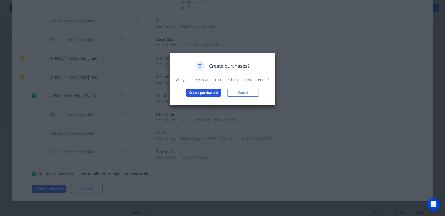
click at [205, 90] on button "Create purchase(s)" at bounding box center [203, 93] width 35 height 8
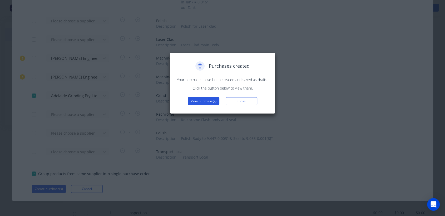
click at [203, 99] on button "View purchase(s)" at bounding box center [204, 101] width 32 height 8
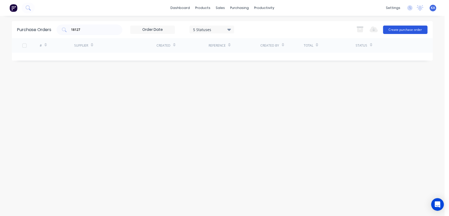
click at [397, 27] on button "Create purchase order" at bounding box center [405, 30] width 44 height 8
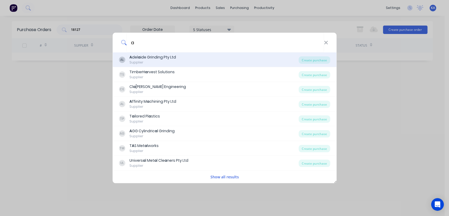
type input "a"
click at [158, 60] on div "A del a ide Grinding Pty Ltd" at bounding box center [153, 58] width 47 height 6
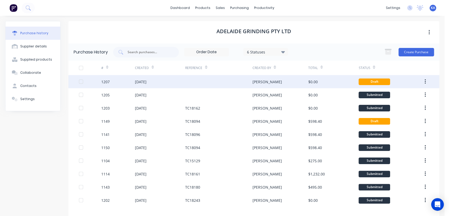
click at [156, 79] on div "[DATE]" at bounding box center [160, 81] width 50 height 13
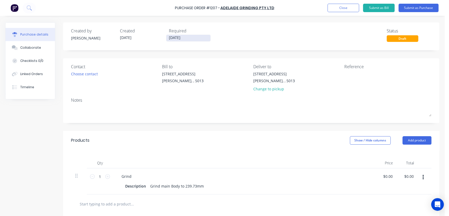
click at [185, 39] on input "[DATE]" at bounding box center [188, 38] width 44 height 7
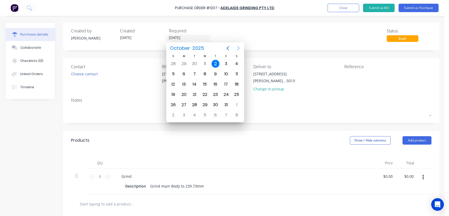
click at [238, 49] on icon "Next page" at bounding box center [238, 48] width 2 height 4
click at [185, 82] on div "10" at bounding box center [184, 84] width 8 height 8
type input "[DATE]"
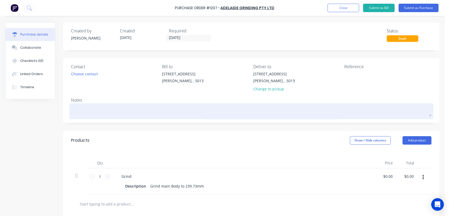
click at [95, 108] on textarea at bounding box center [251, 111] width 361 height 12
paste textarea "9625373sx R9400 Stick Rod 736452"
type textarea "x"
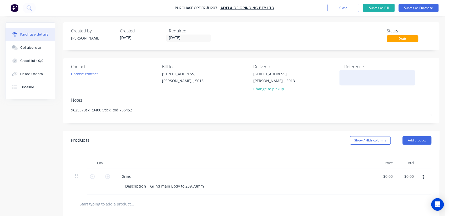
type textarea "9625373sx R9400 Stick Rod 736452"
type textarea "x"
type textarea "9625373sx R9400 Stick Rod 736452"
click at [352, 79] on textarea at bounding box center [378, 77] width 66 height 12
type textarea "TC1"
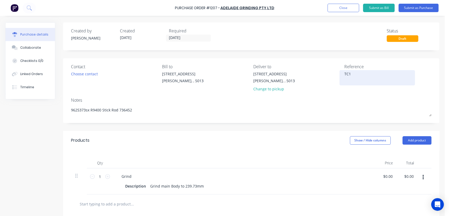
type textarea "x"
type textarea "TC18"
type textarea "x"
type textarea "TC181"
type textarea "x"
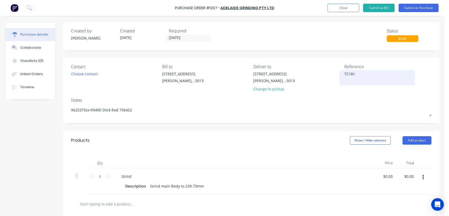
type textarea "TC1813"
type textarea "x"
type textarea "TC18132"
type textarea "x"
type textarea "TC18132"
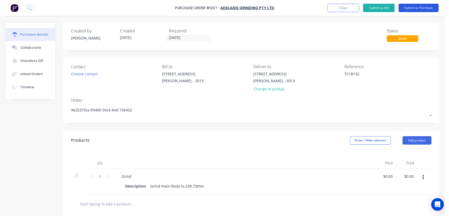
click at [415, 9] on button "Submit as Purchase" at bounding box center [419, 8] width 40 height 8
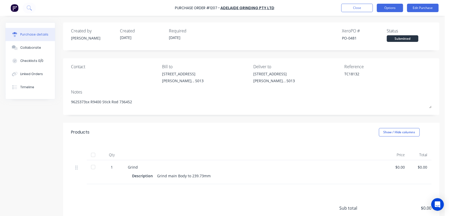
click at [388, 8] on button "Options" at bounding box center [390, 8] width 26 height 8
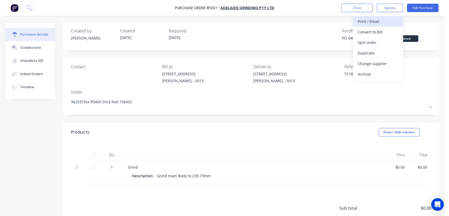
click at [369, 22] on div "Print / Email" at bounding box center [378, 22] width 41 height 8
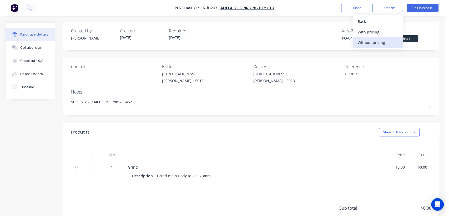
click at [368, 41] on div "Without pricing" at bounding box center [378, 43] width 41 height 8
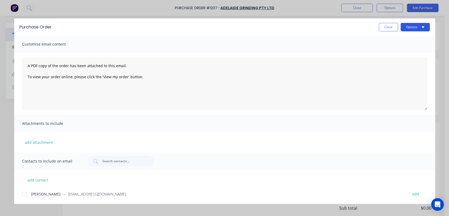
click at [409, 28] on button "Options" at bounding box center [415, 27] width 29 height 8
click at [389, 50] on div "Print" at bounding box center [405, 51] width 41 height 8
type textarea "x"
